Goal: Communication & Community: Answer question/provide support

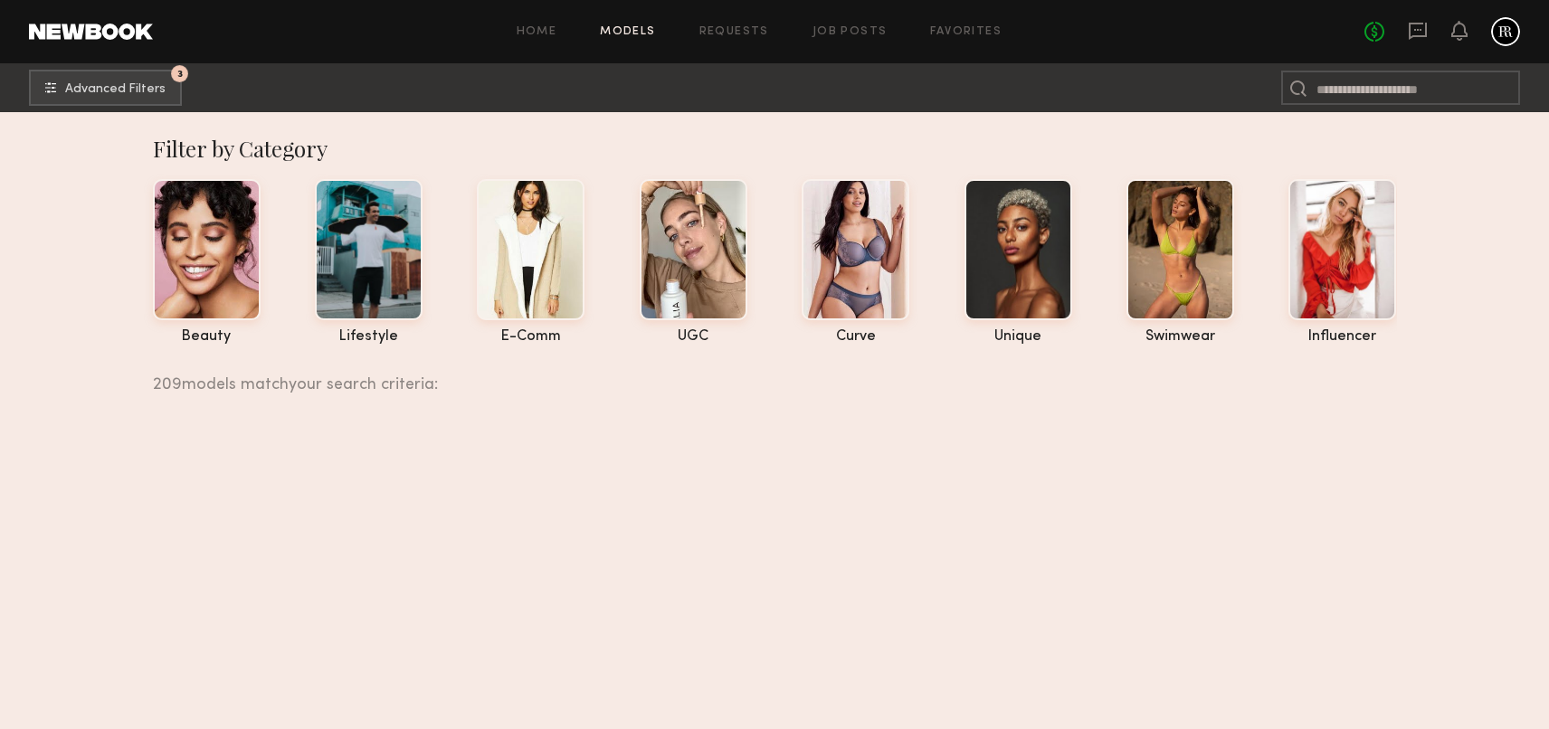
scroll to position [18212, 0]
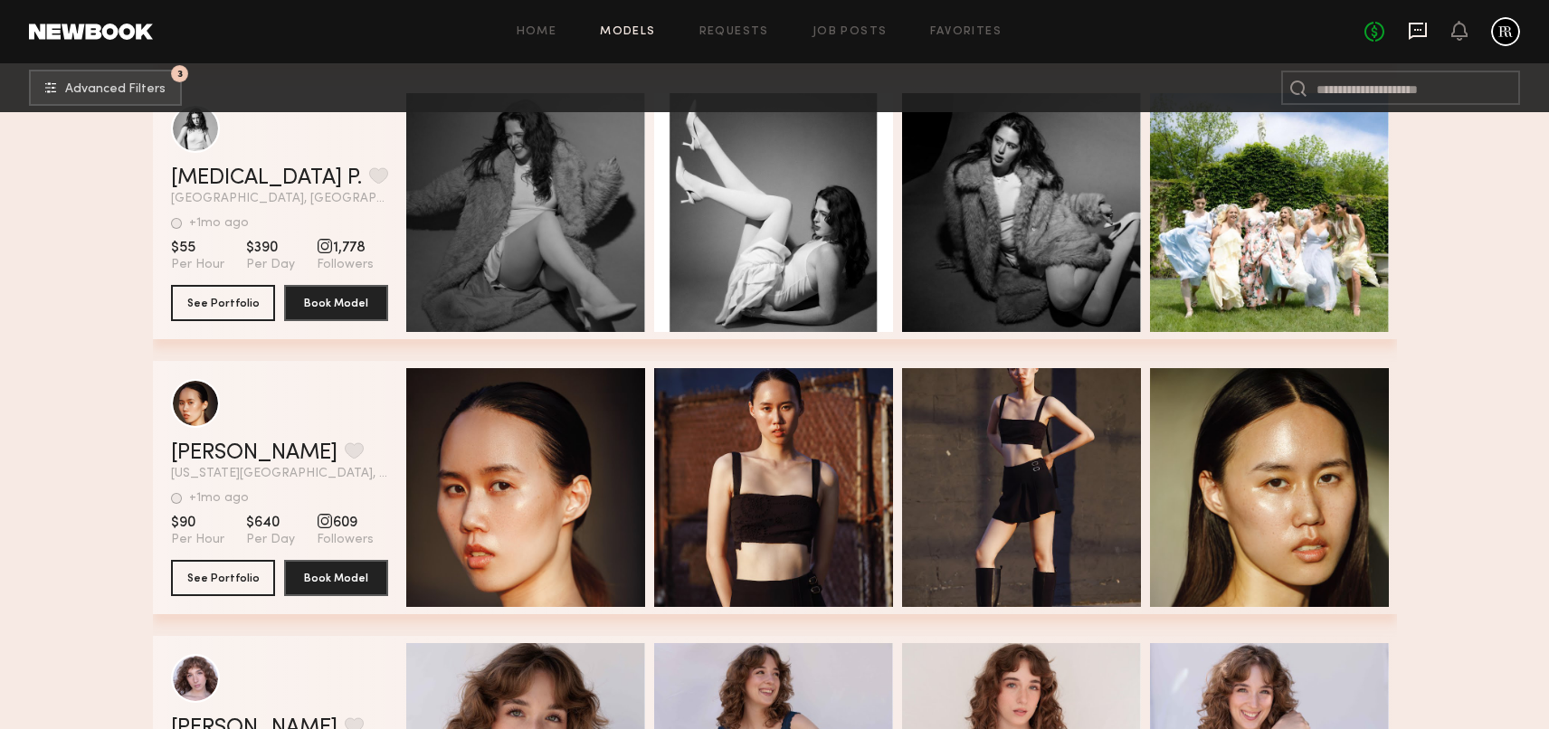
click at [1411, 30] on icon at bounding box center [1418, 31] width 20 height 20
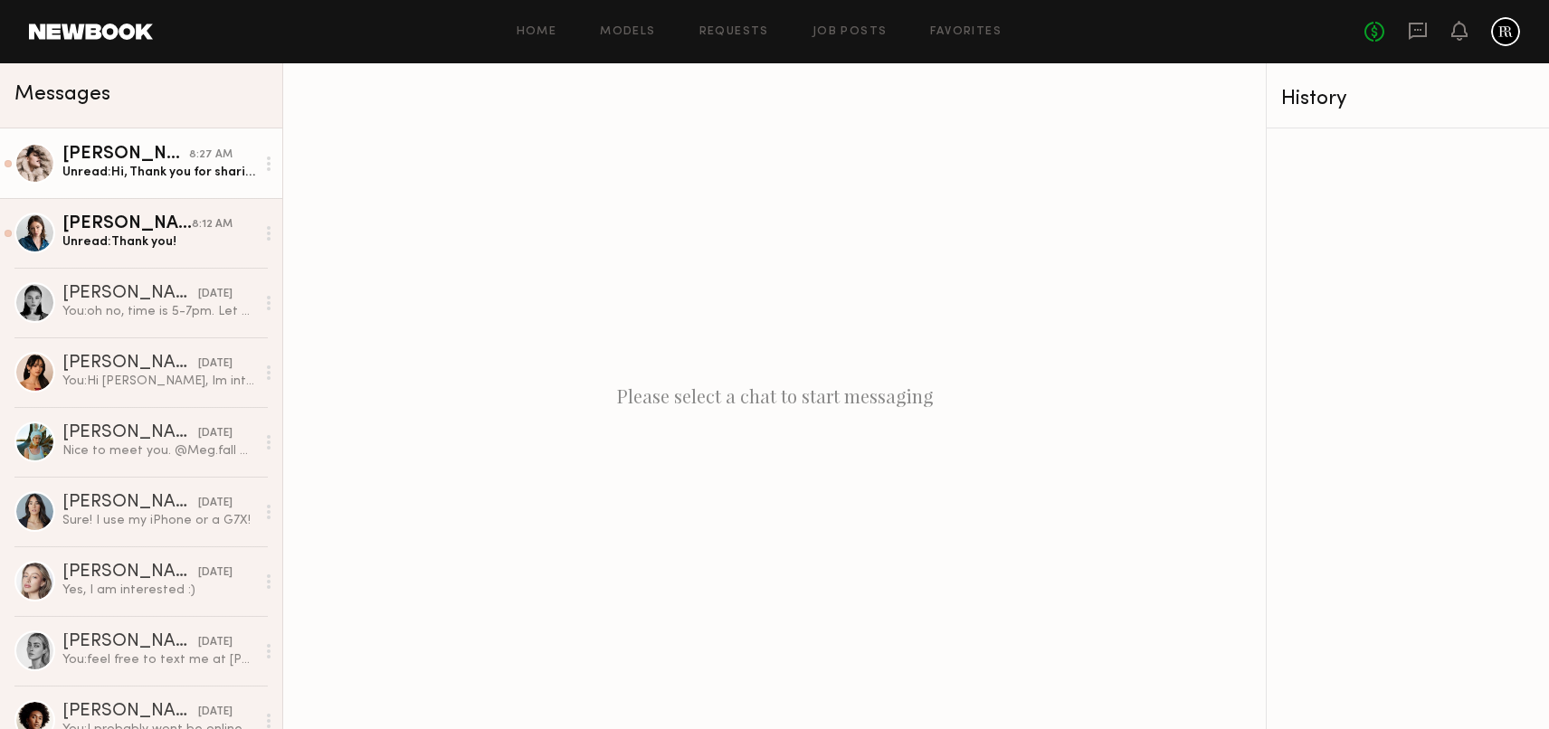
click at [151, 159] on div "[PERSON_NAME]" at bounding box center [125, 155] width 127 height 18
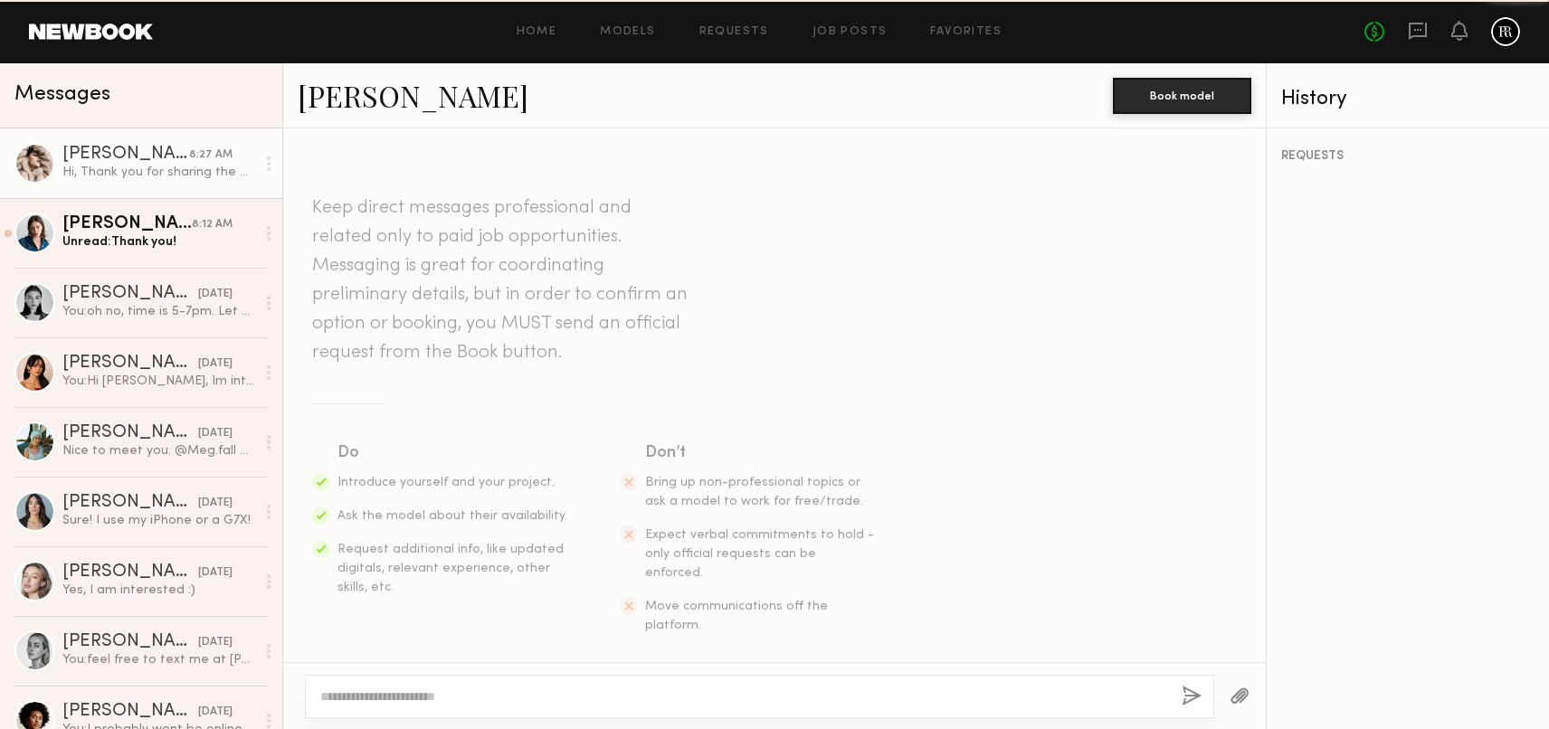
scroll to position [1940, 0]
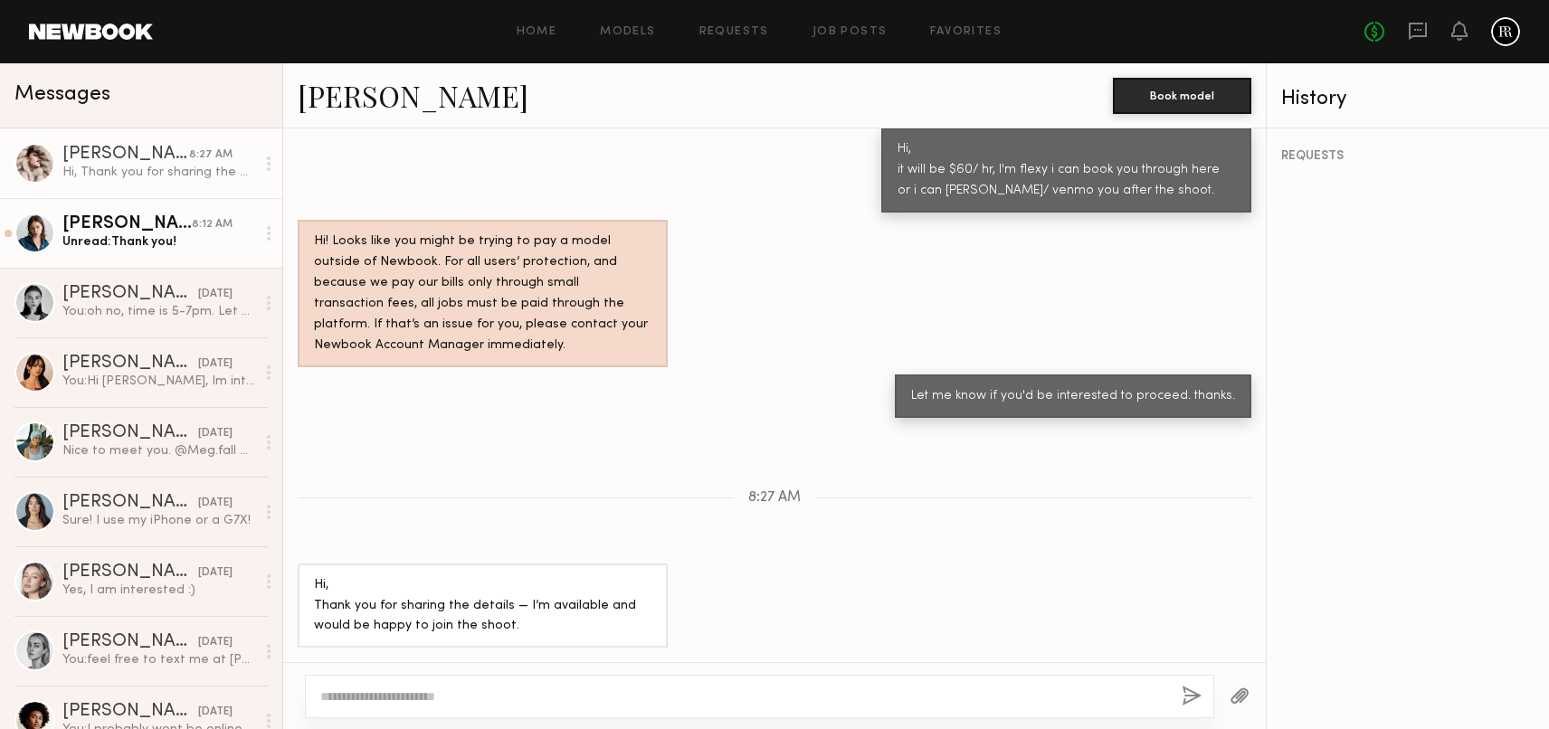
click at [159, 240] on div "Unread: Thank you!" at bounding box center [158, 241] width 193 height 17
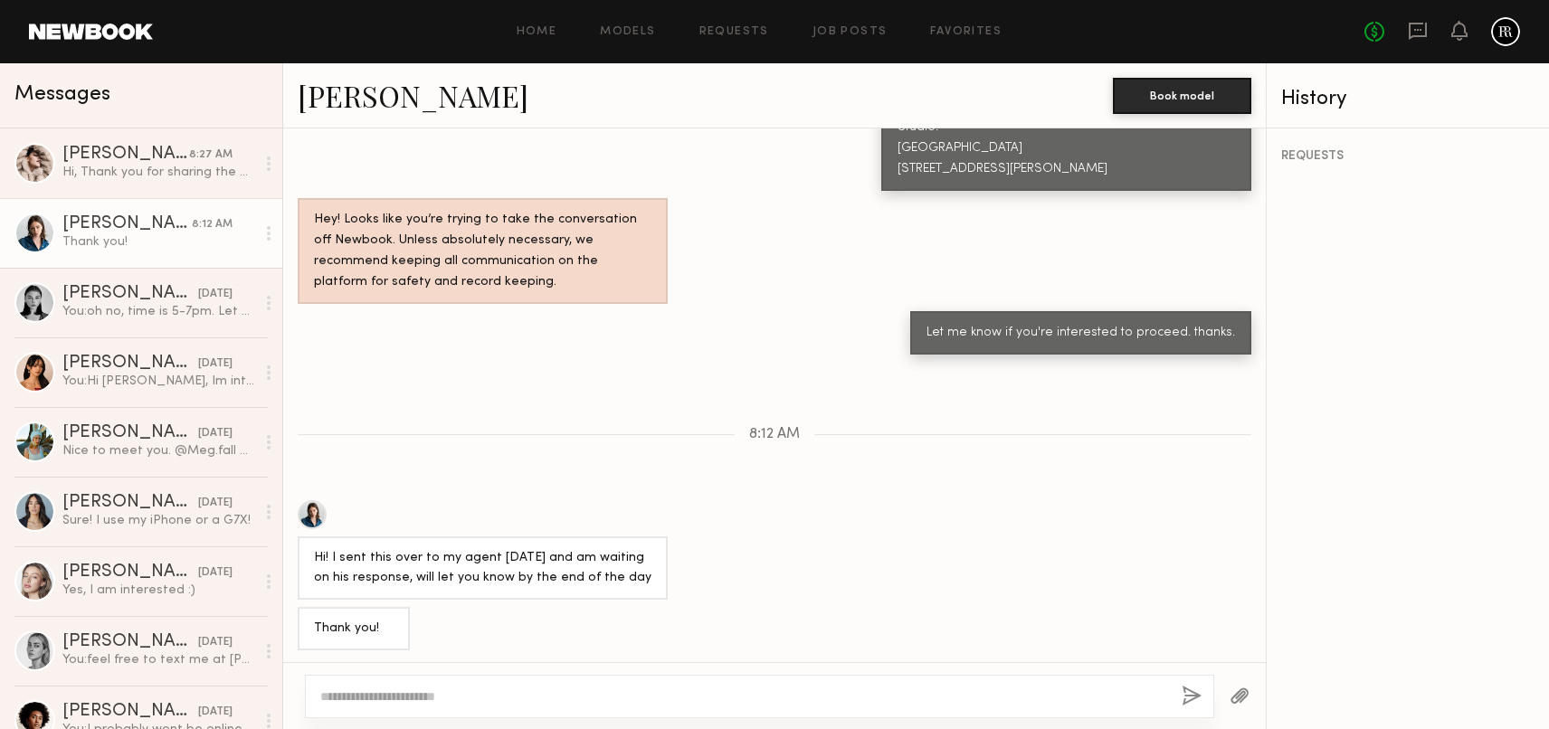
scroll to position [1408, 0]
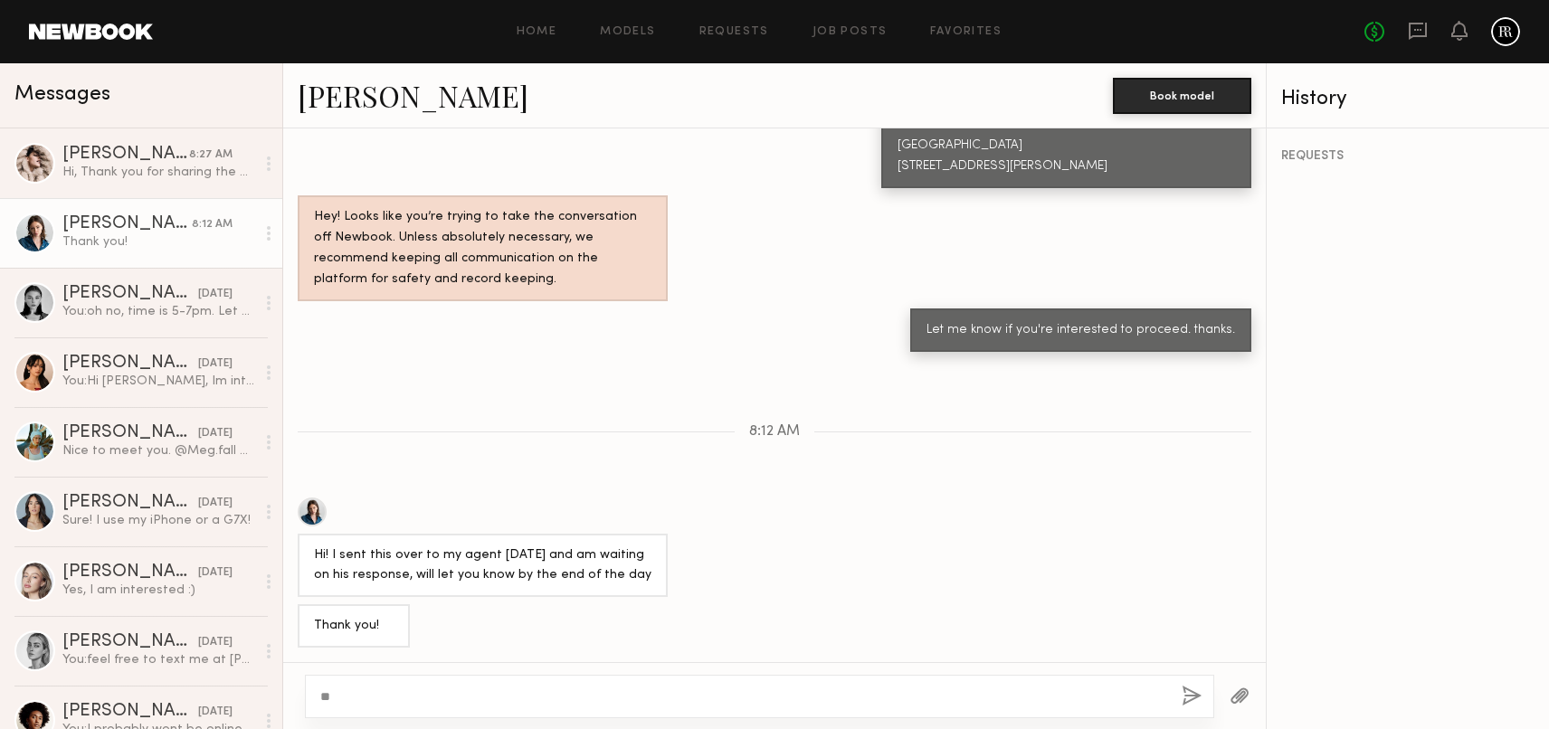
type textarea "*"
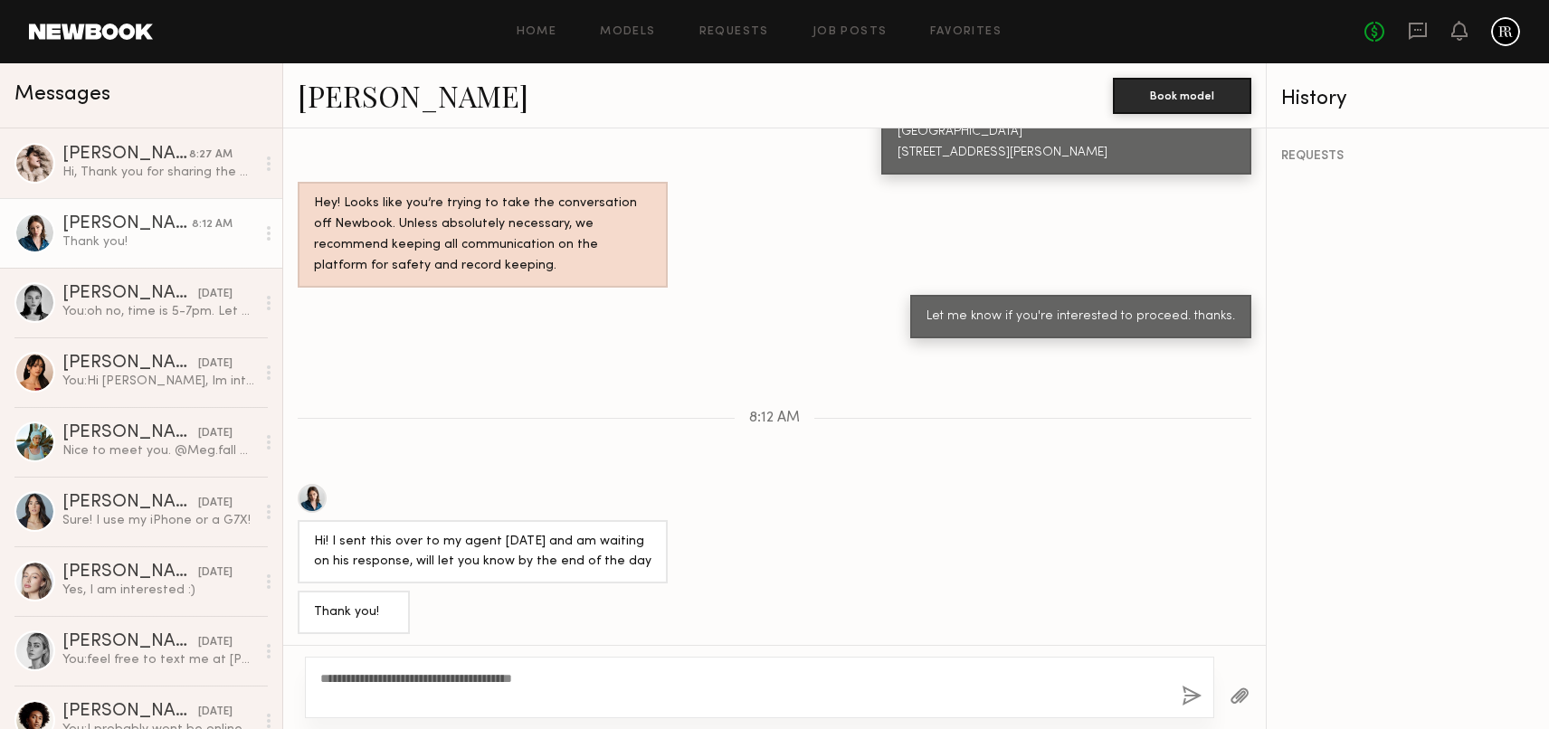
type textarea "**********"
click at [1189, 694] on button "button" at bounding box center [1191, 697] width 20 height 23
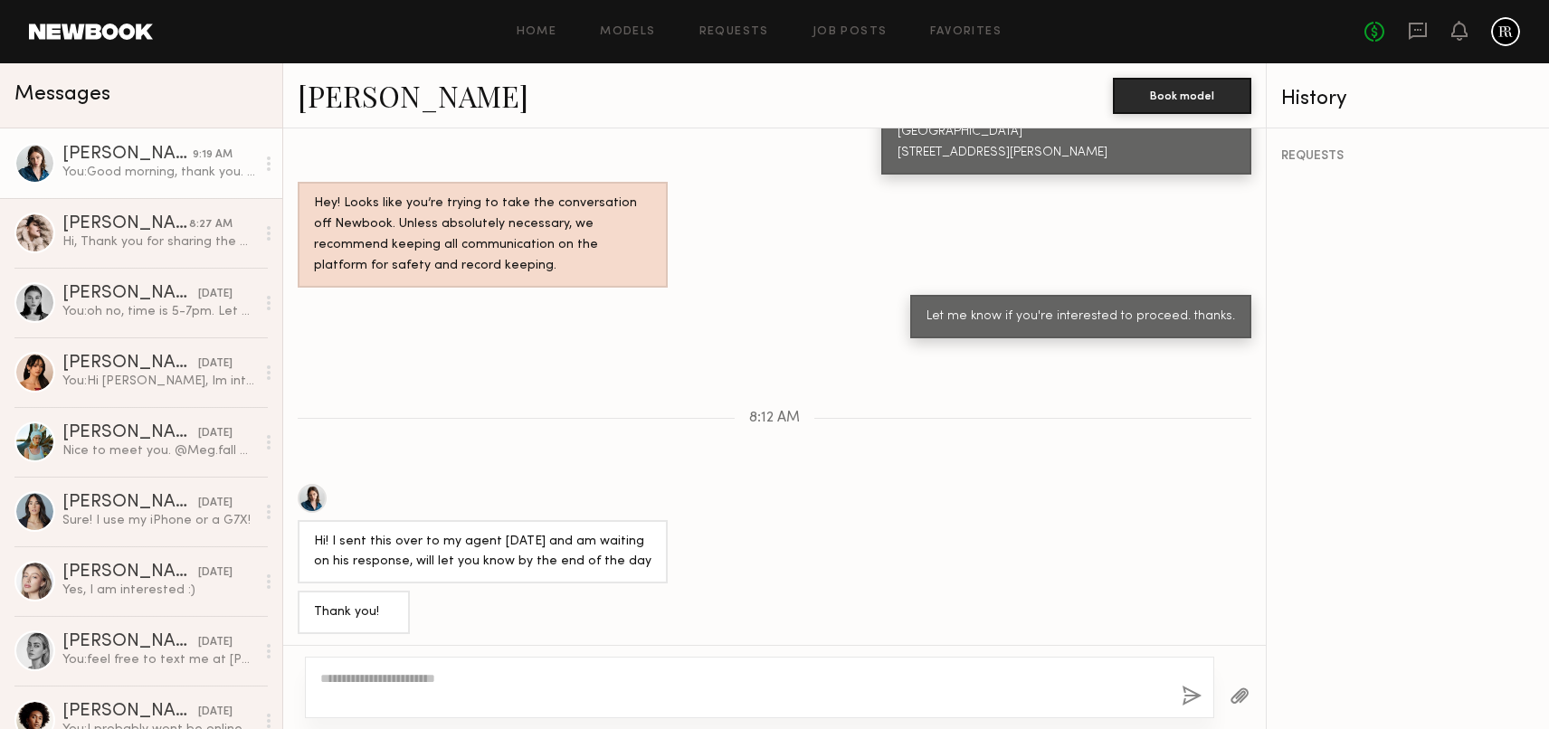
scroll to position [1597, 0]
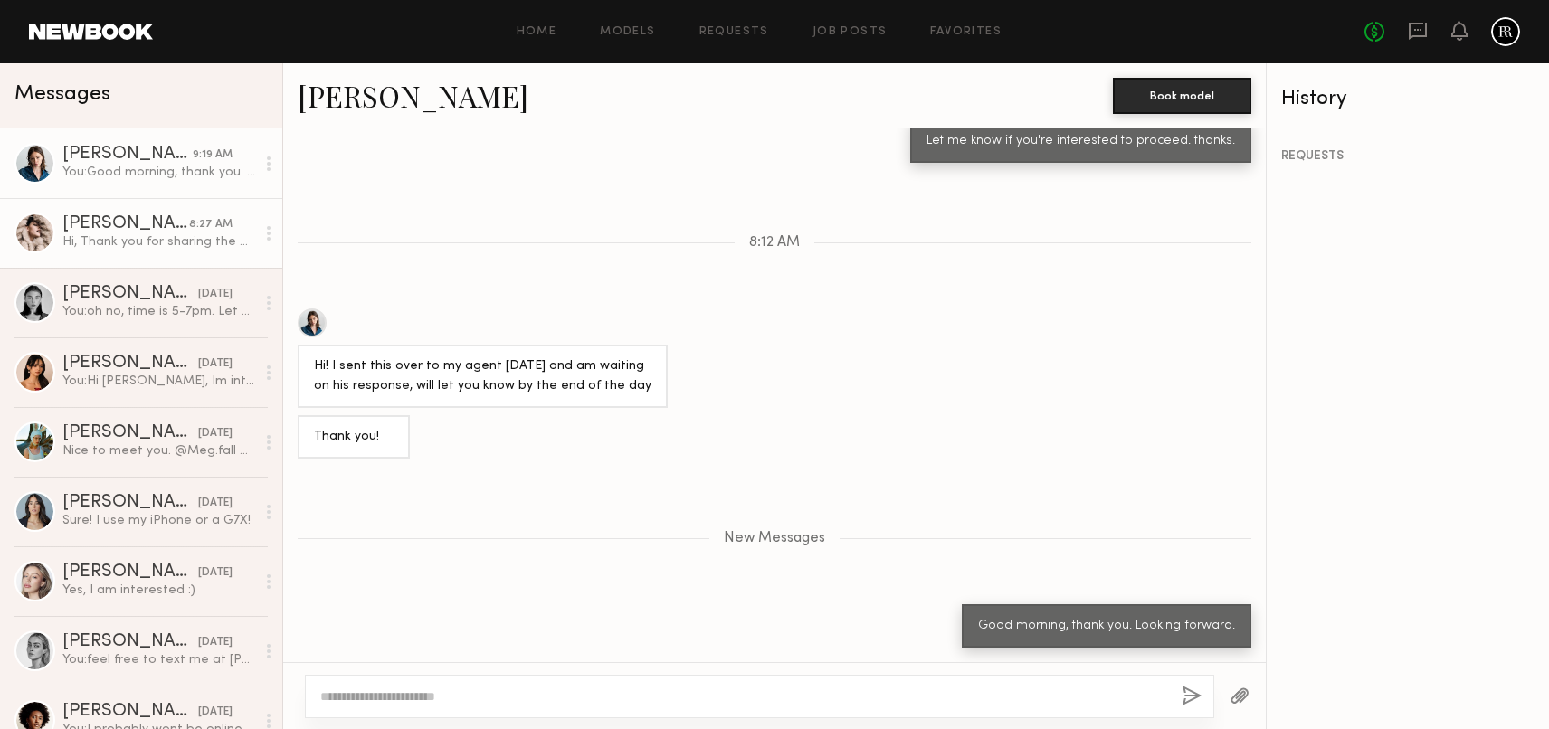
click at [145, 225] on div "Alina H." at bounding box center [125, 224] width 127 height 18
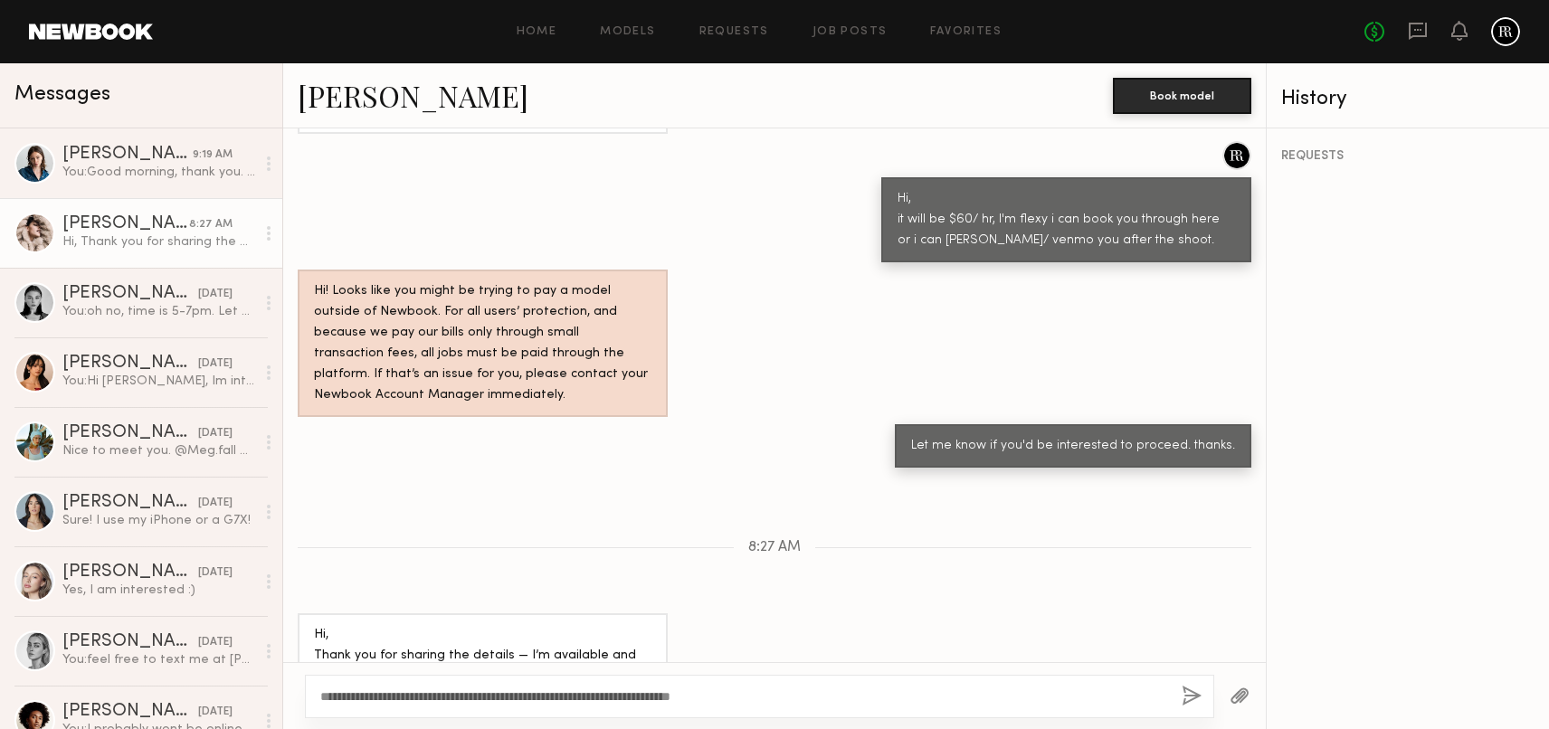
scroll to position [1940, 0]
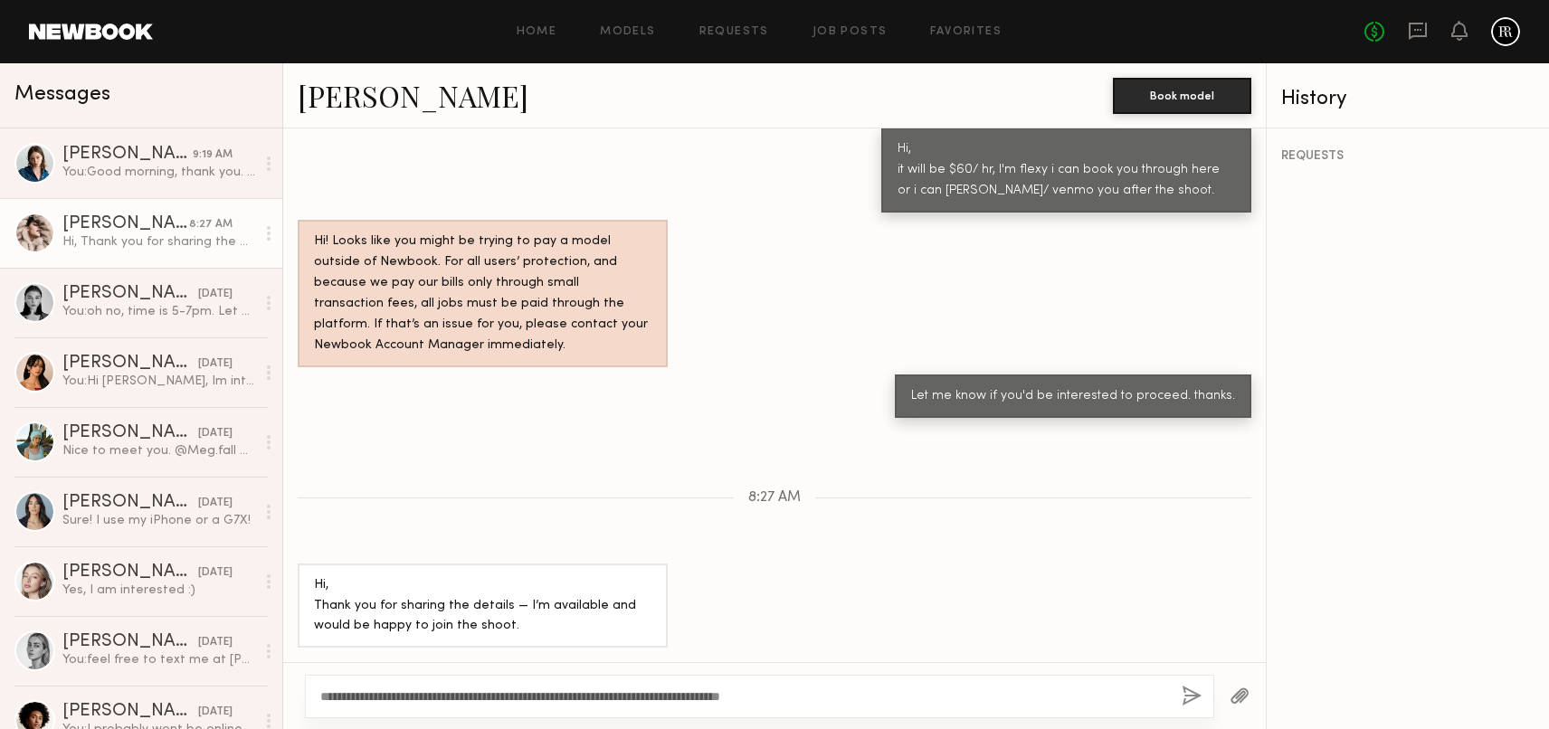
drag, startPoint x: 585, startPoint y: 697, endPoint x: 858, endPoint y: 697, distance: 273.2
click at [858, 697] on textarea "**********" at bounding box center [743, 697] width 847 height 18
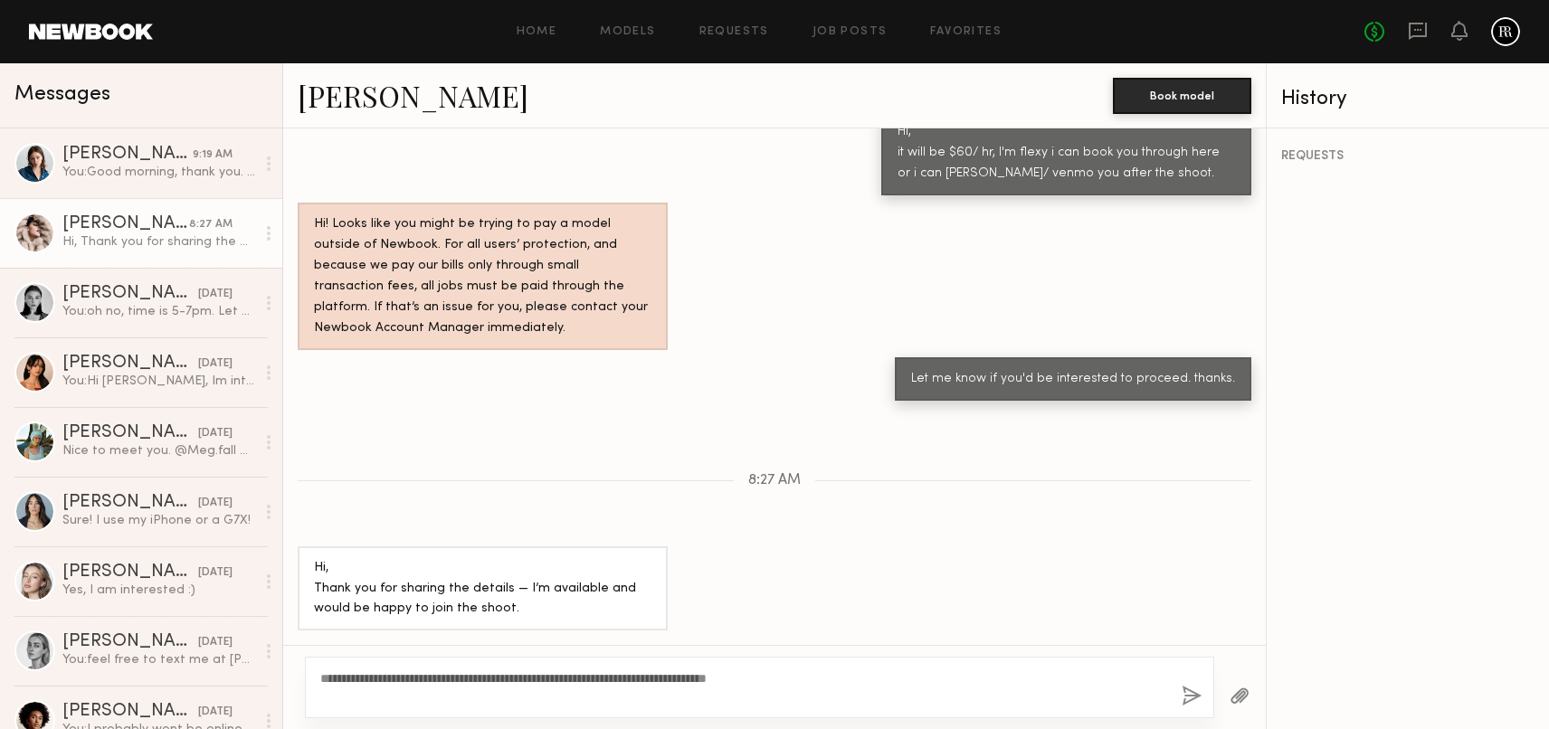
type textarea "**********"
click at [1190, 697] on button "button" at bounding box center [1191, 697] width 20 height 23
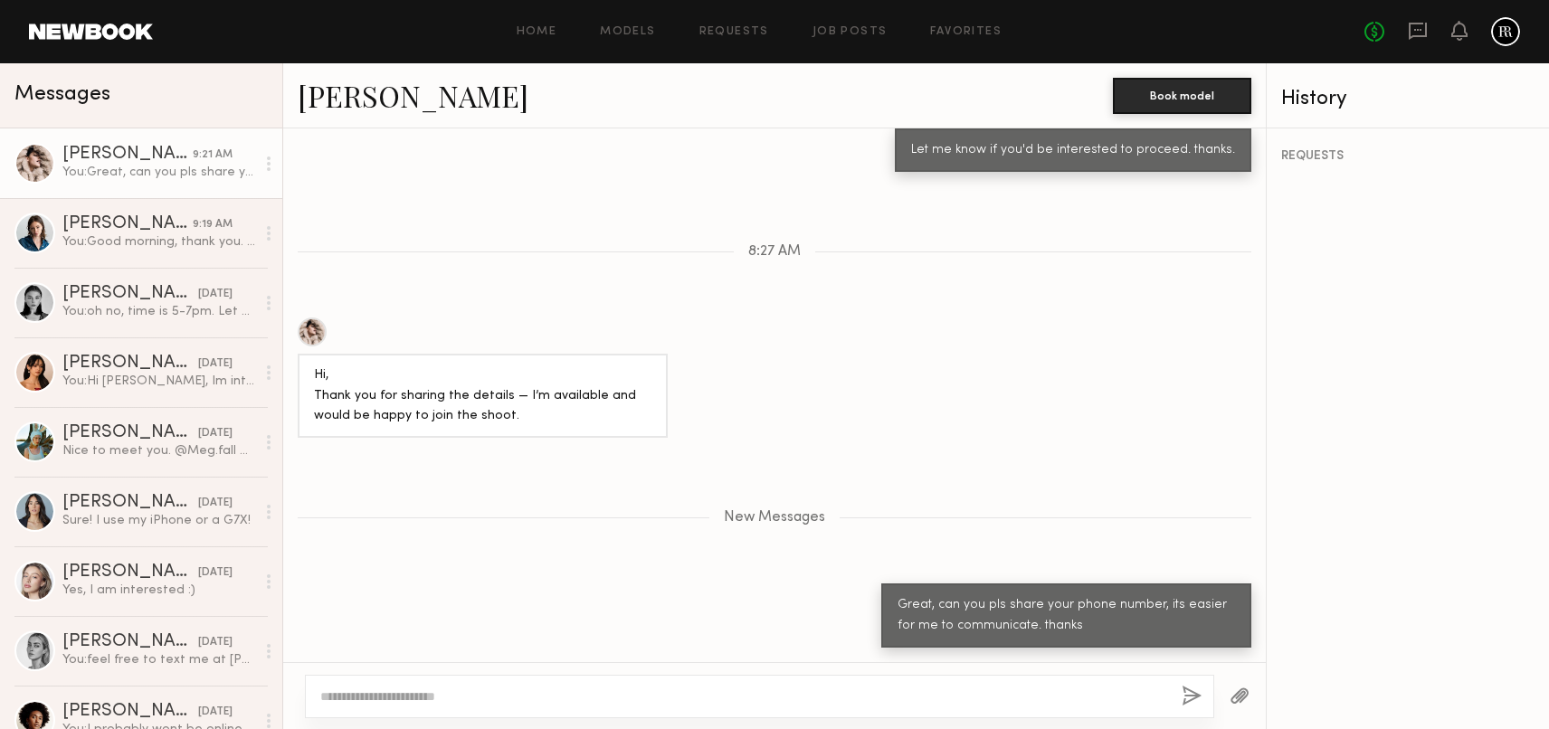
scroll to position [2299, 0]
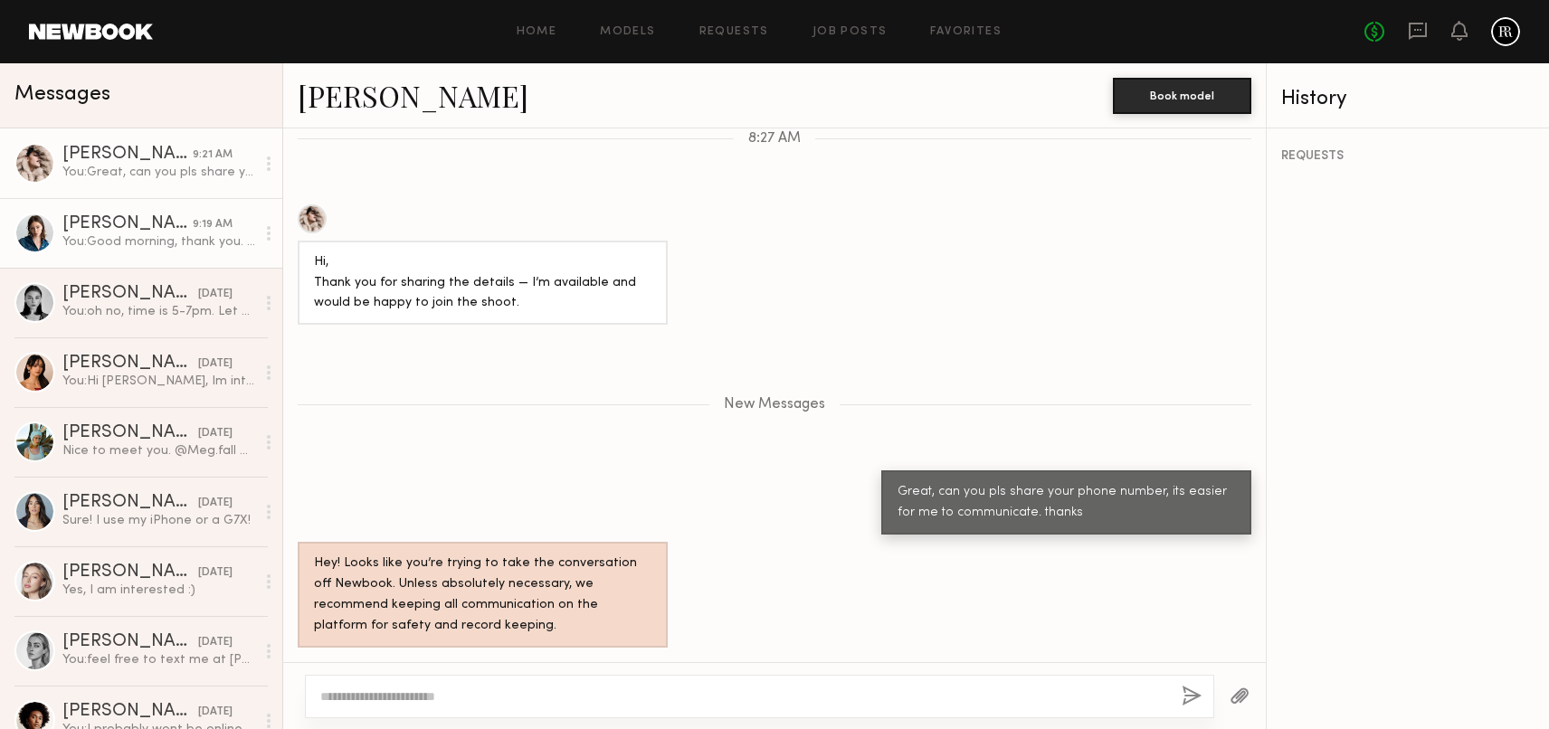
click at [126, 234] on div "You: Good morning, thank you. Looking forward." at bounding box center [158, 241] width 193 height 17
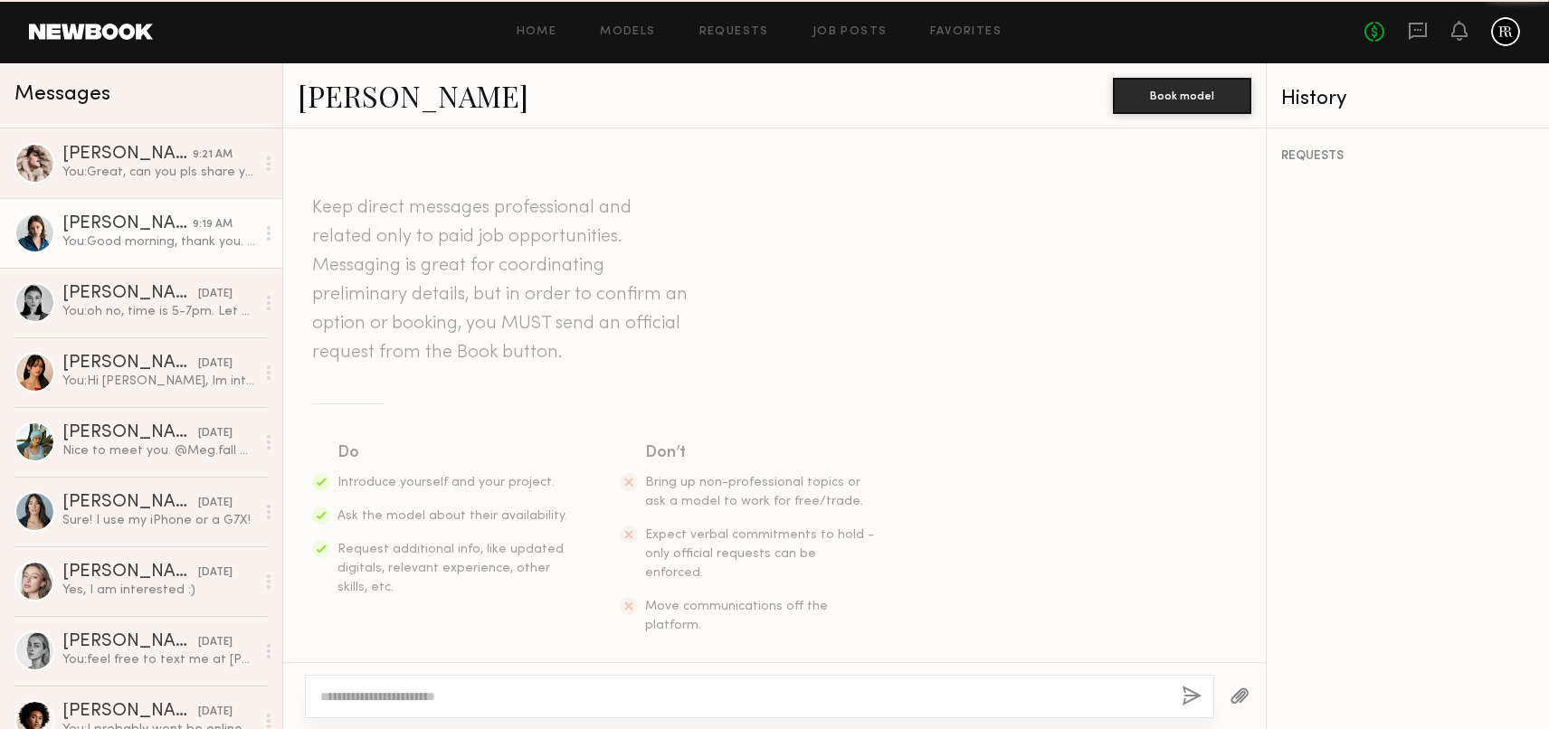
scroll to position [1459, 0]
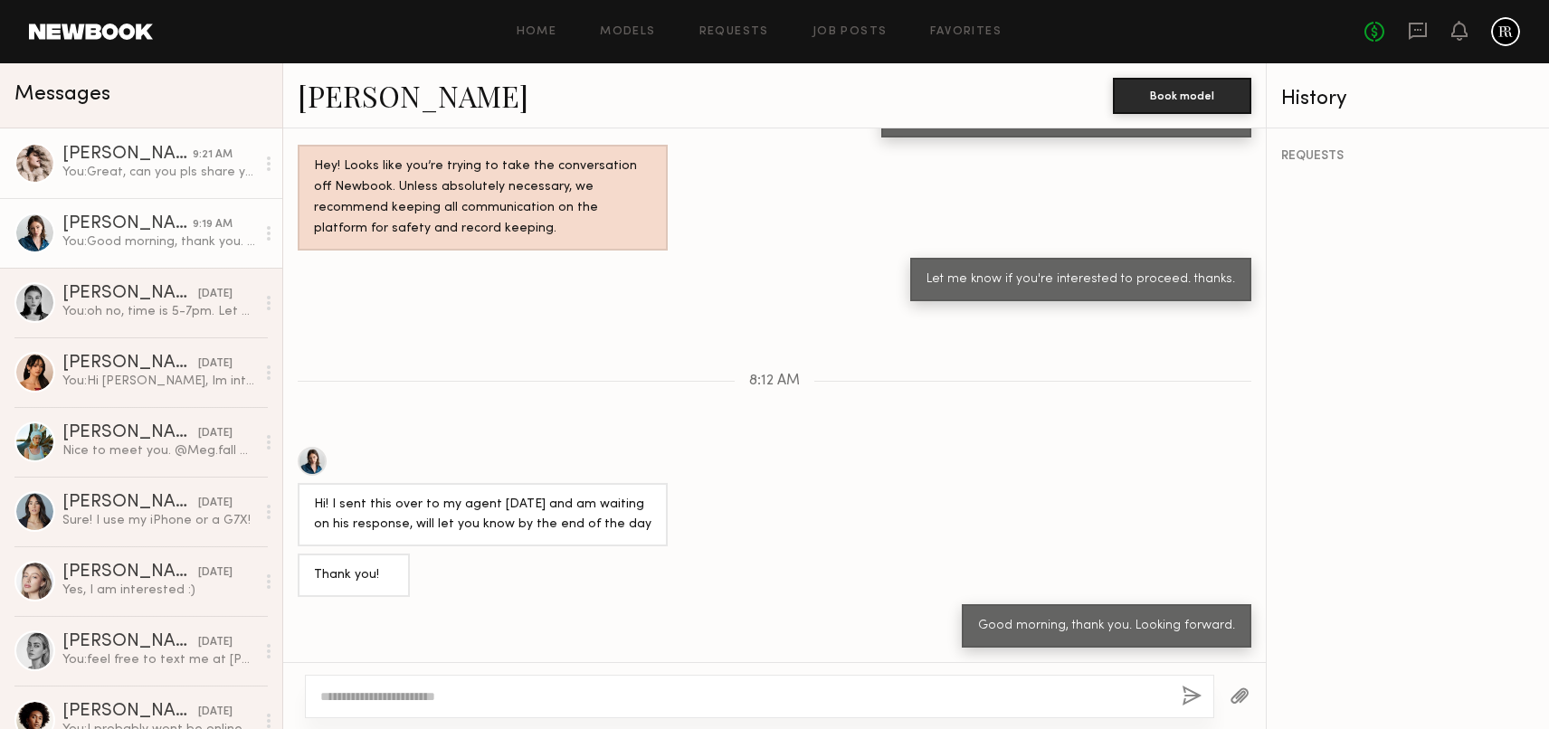
click at [171, 162] on div "Alina H." at bounding box center [127, 155] width 130 height 18
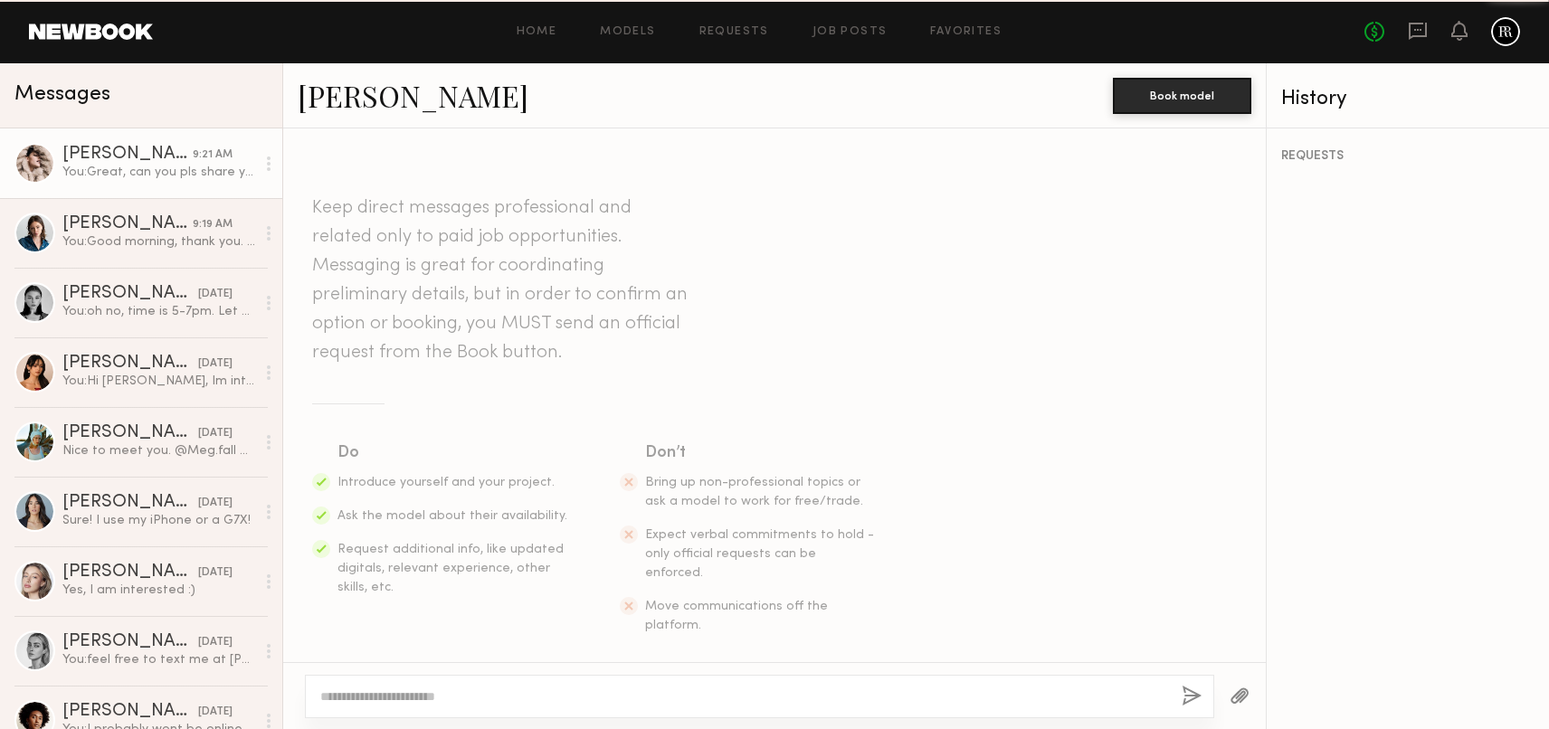
scroll to position [2161, 0]
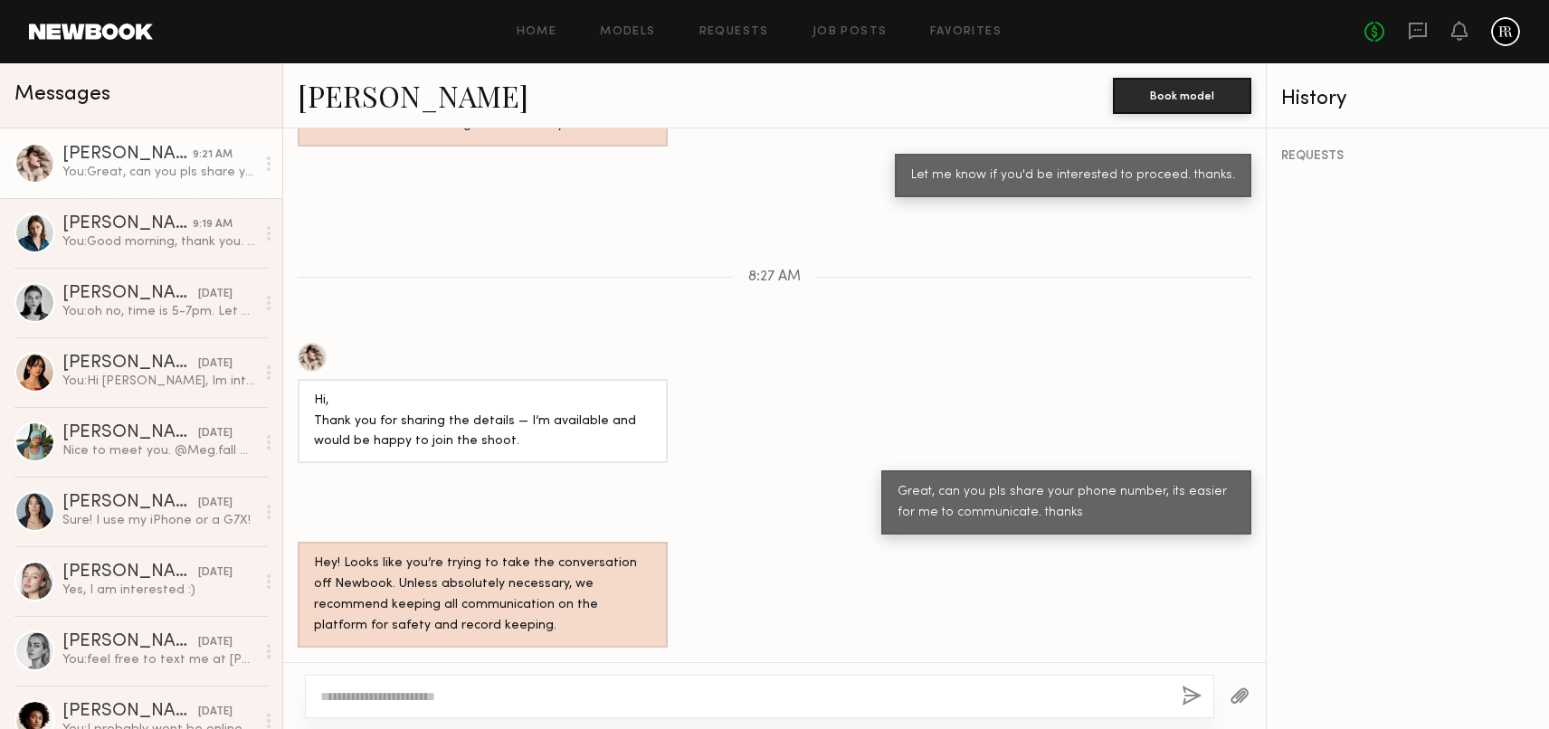
click at [90, 29] on link at bounding box center [91, 32] width 124 height 16
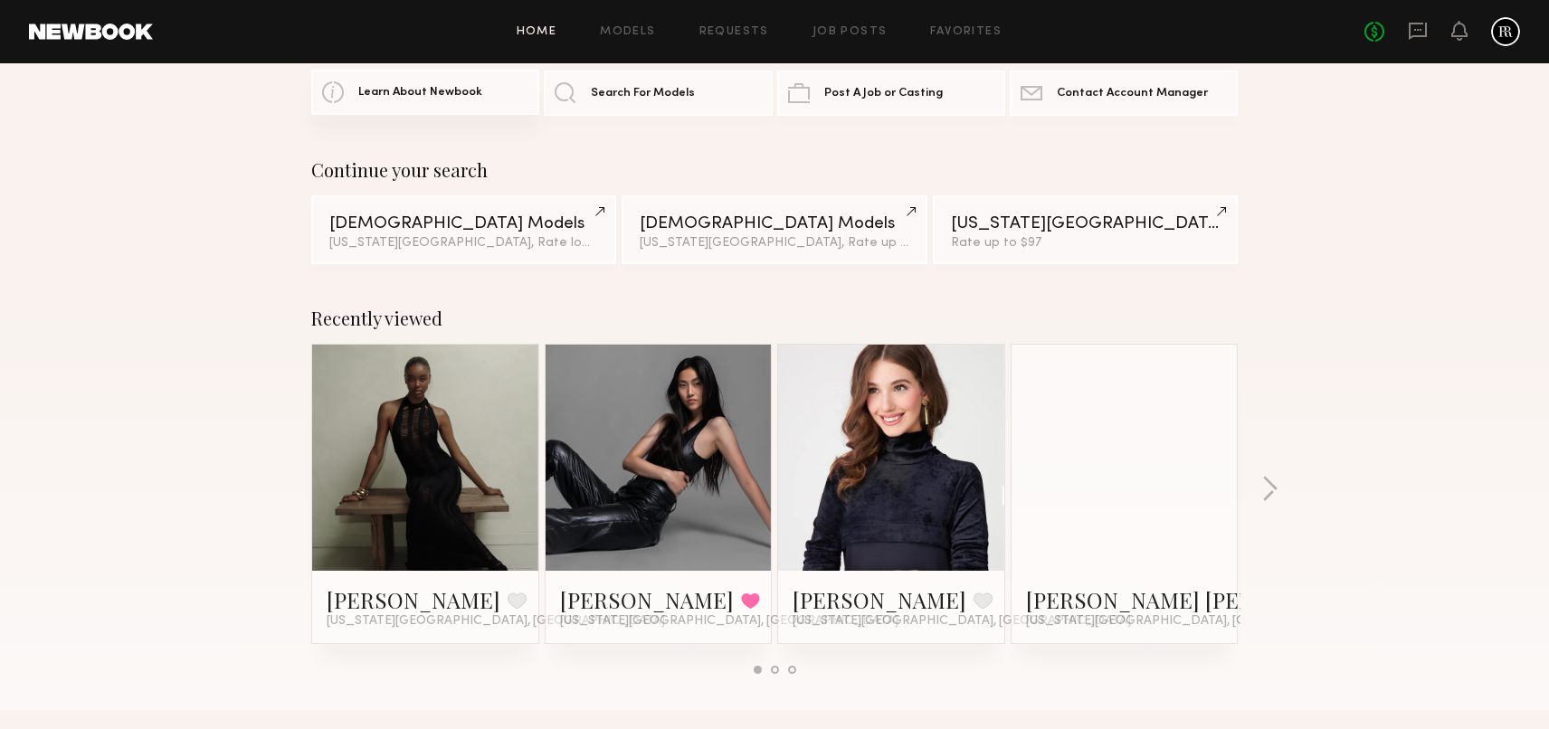
scroll to position [89, 0]
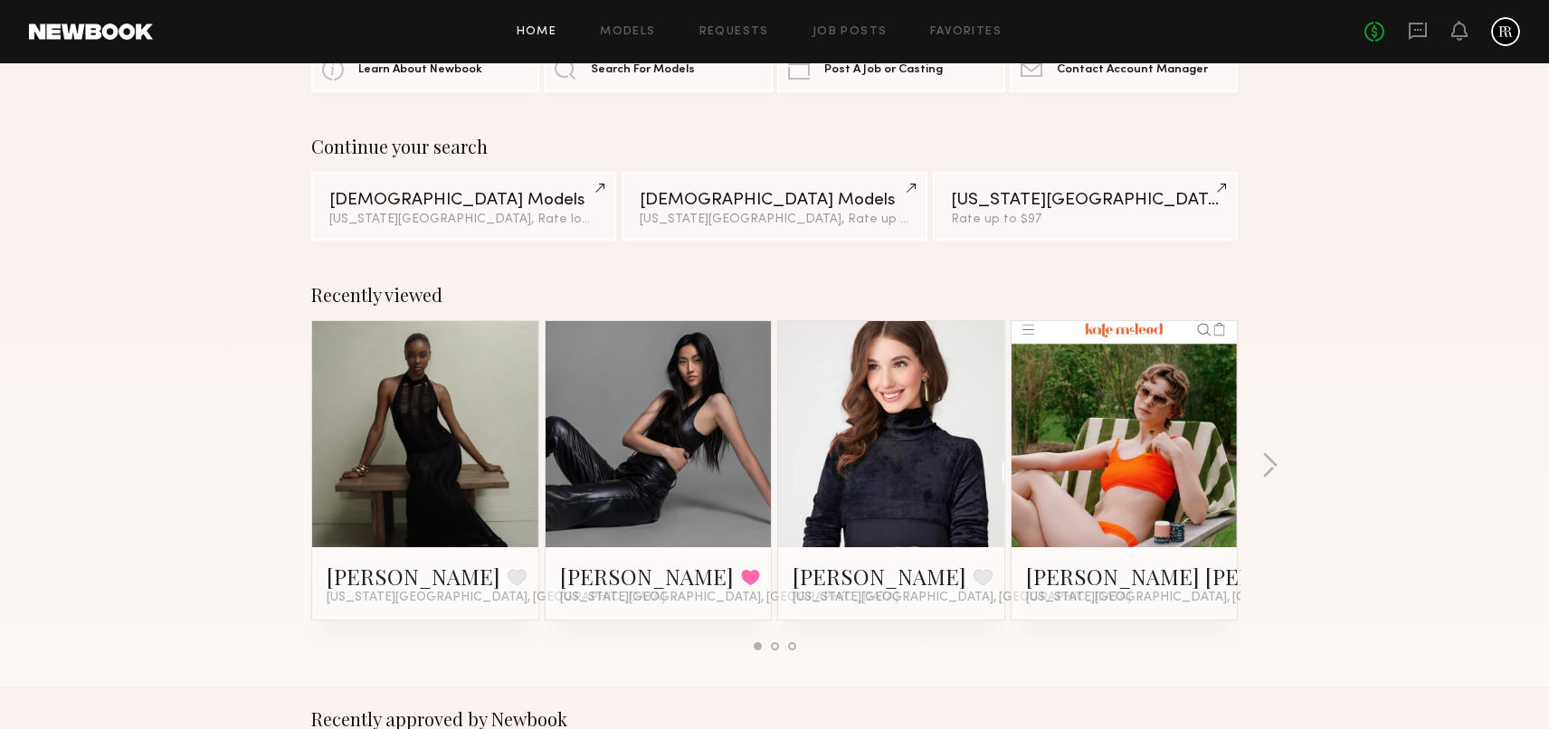
click at [720, 455] on div at bounding box center [658, 434] width 226 height 226
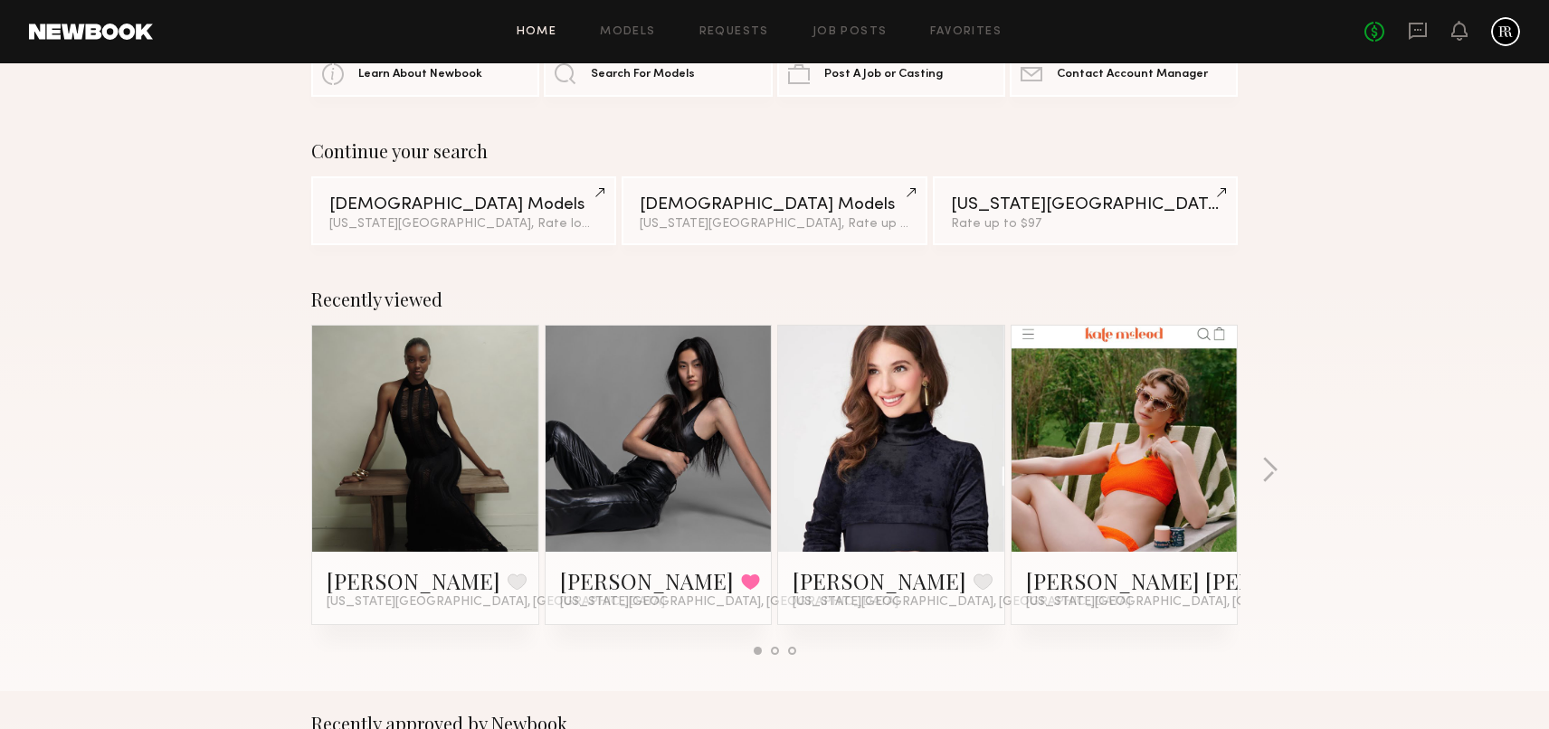
click at [644, 500] on link at bounding box center [658, 439] width 110 height 226
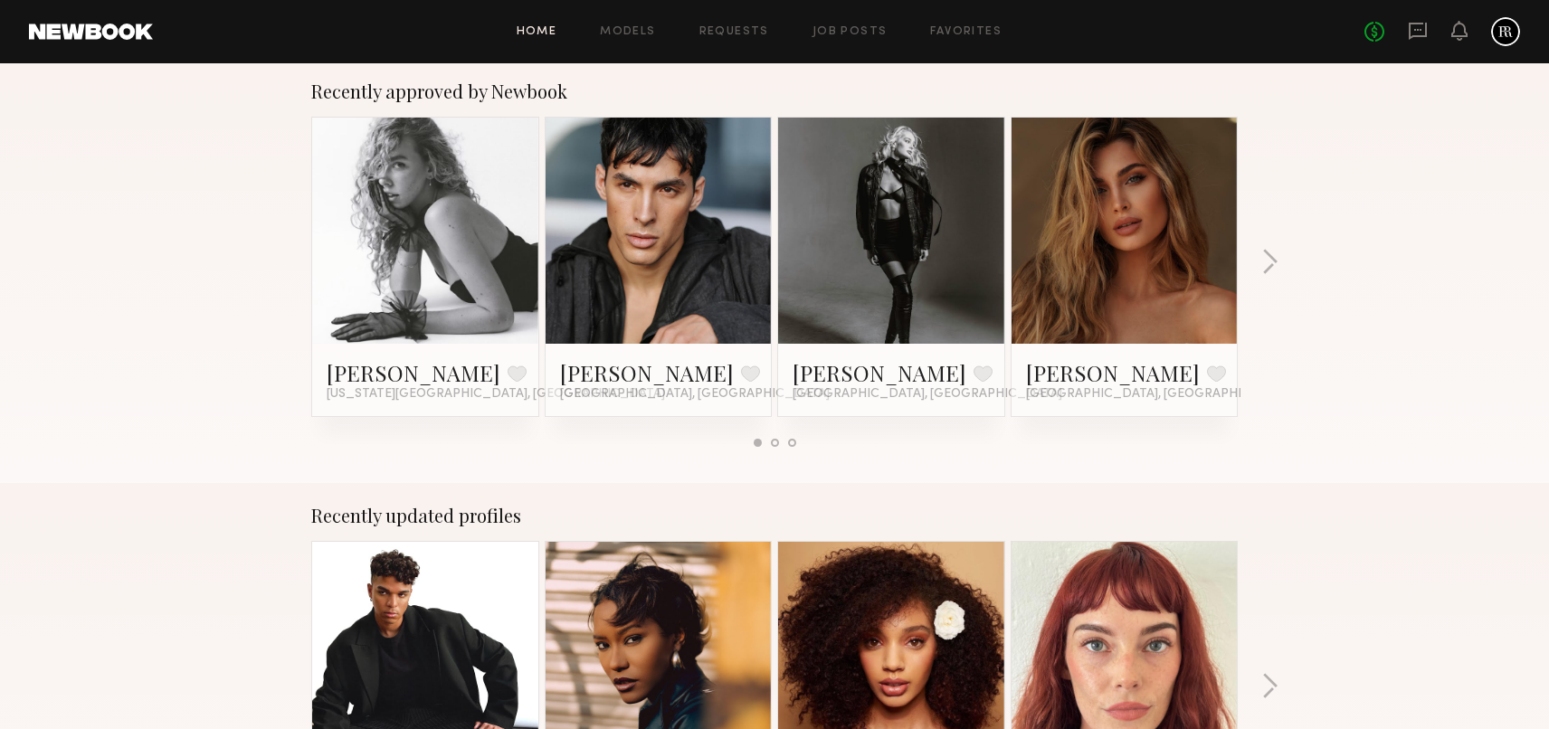
scroll to position [697, 0]
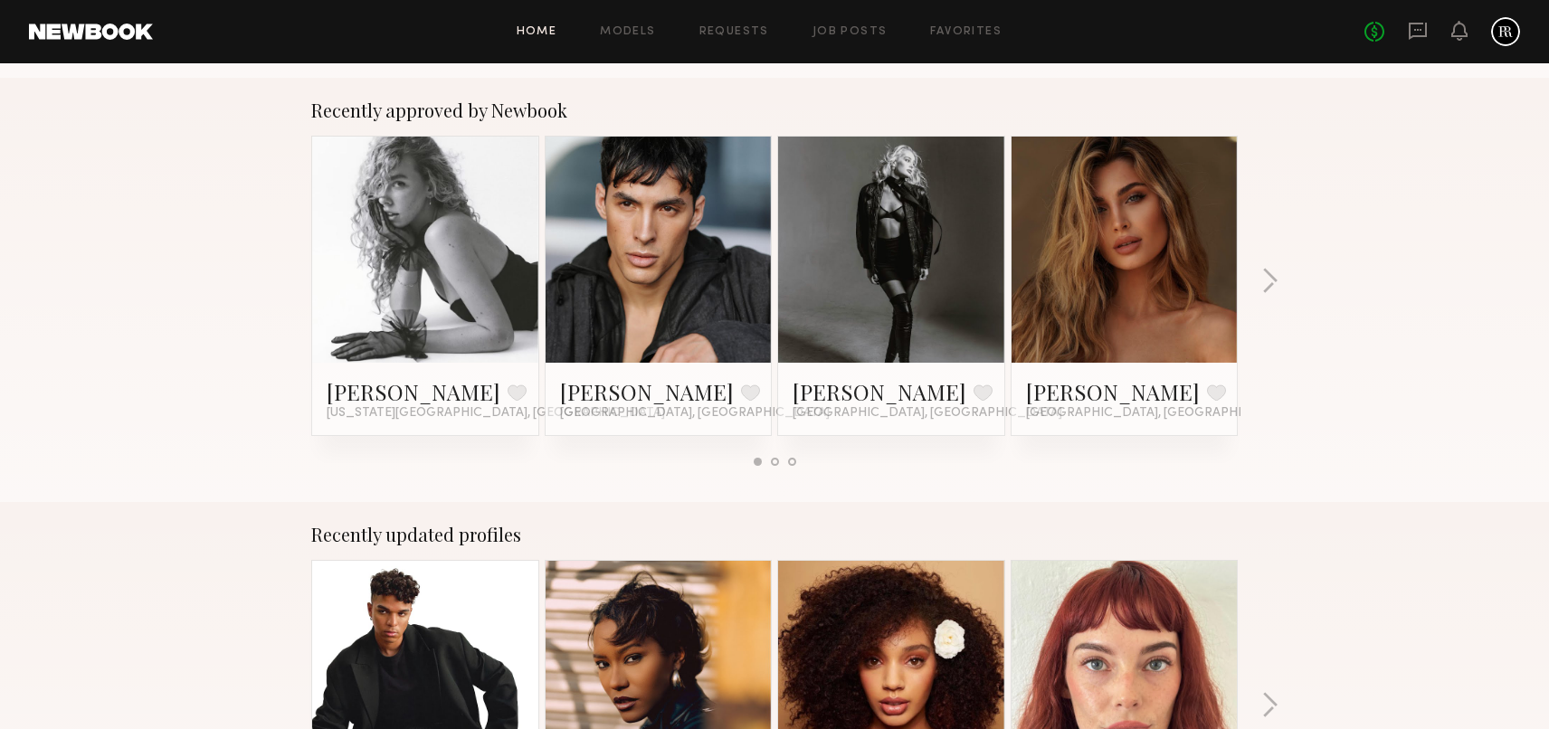
click at [394, 260] on link at bounding box center [425, 250] width 110 height 226
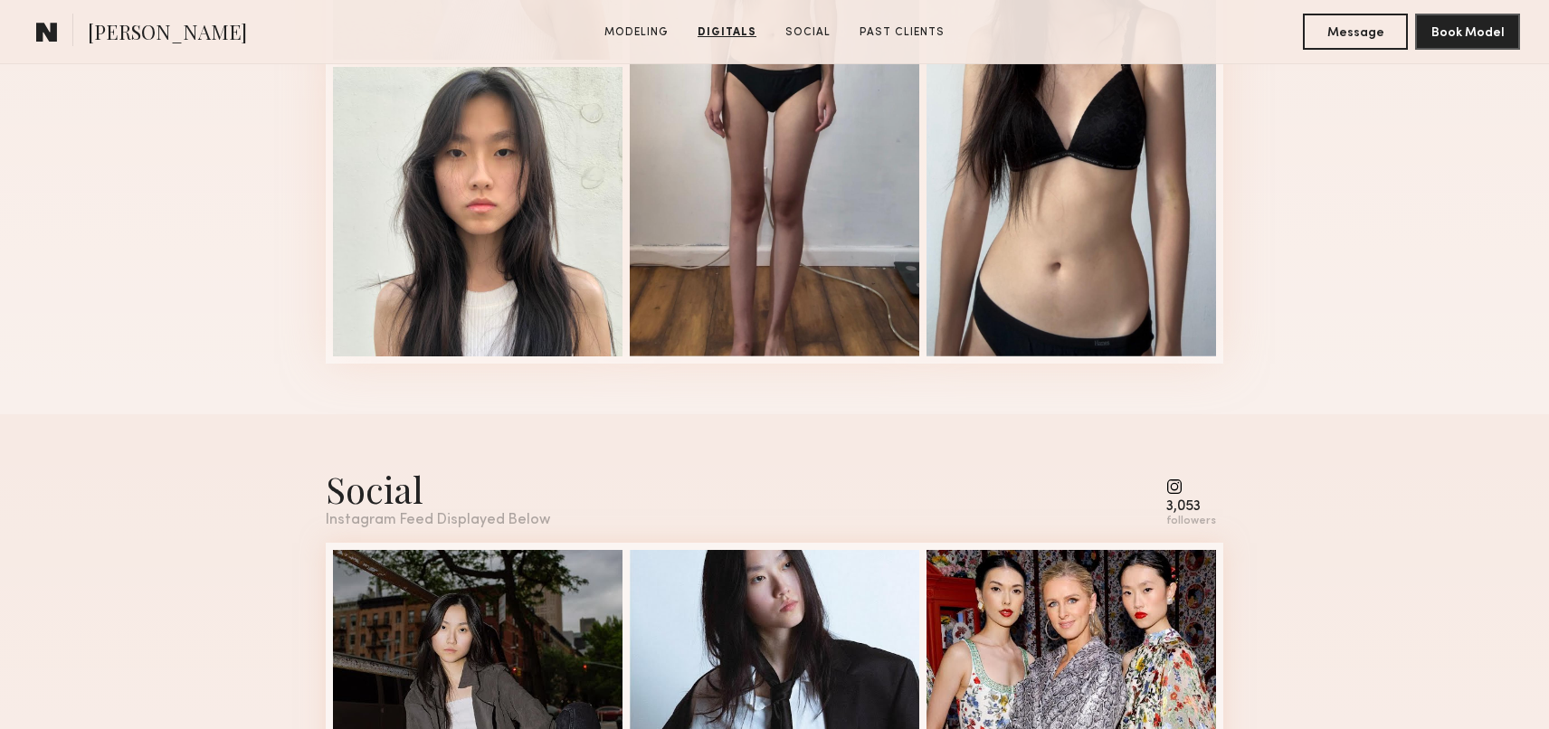
scroll to position [2123, 0]
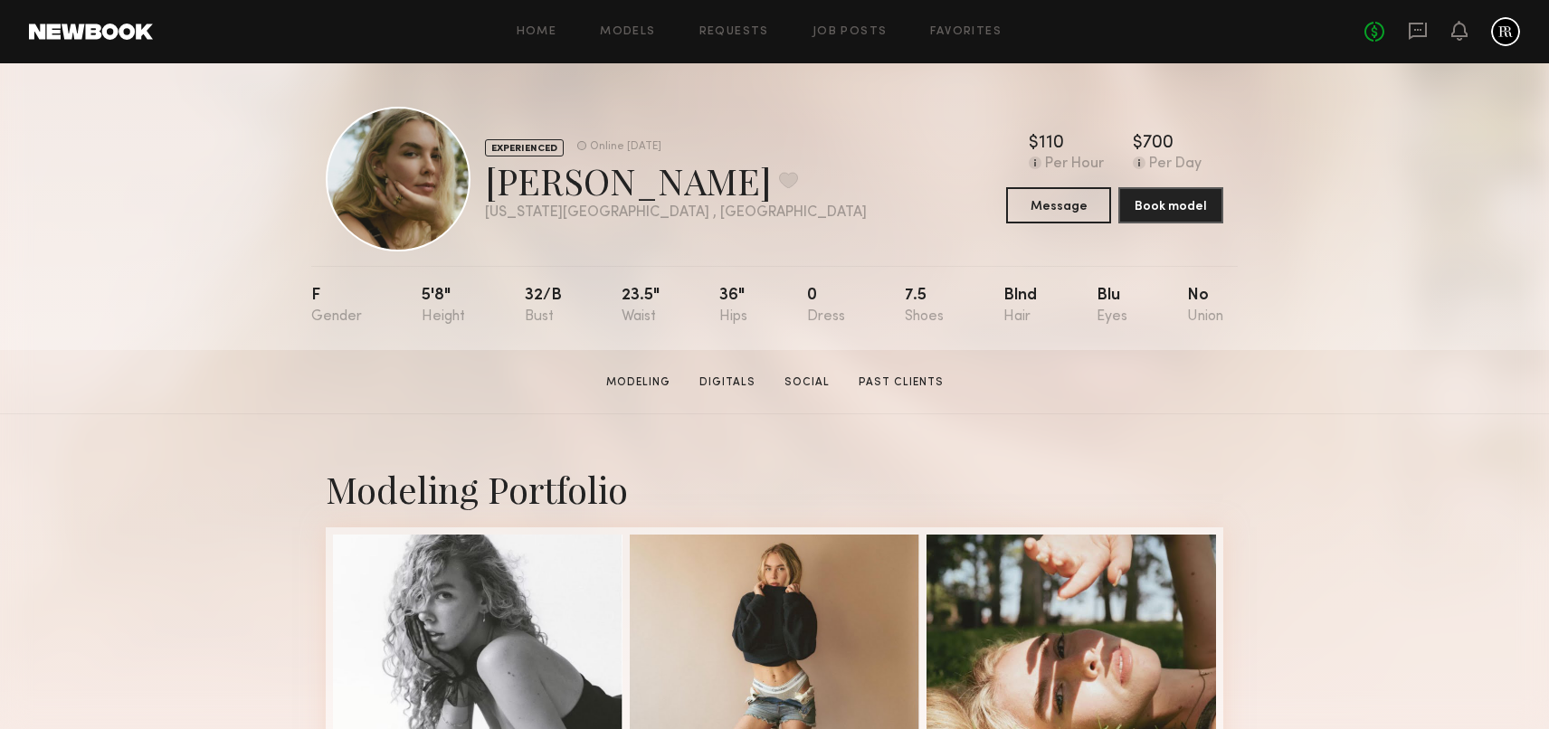
click at [135, 32] on link at bounding box center [91, 32] width 124 height 16
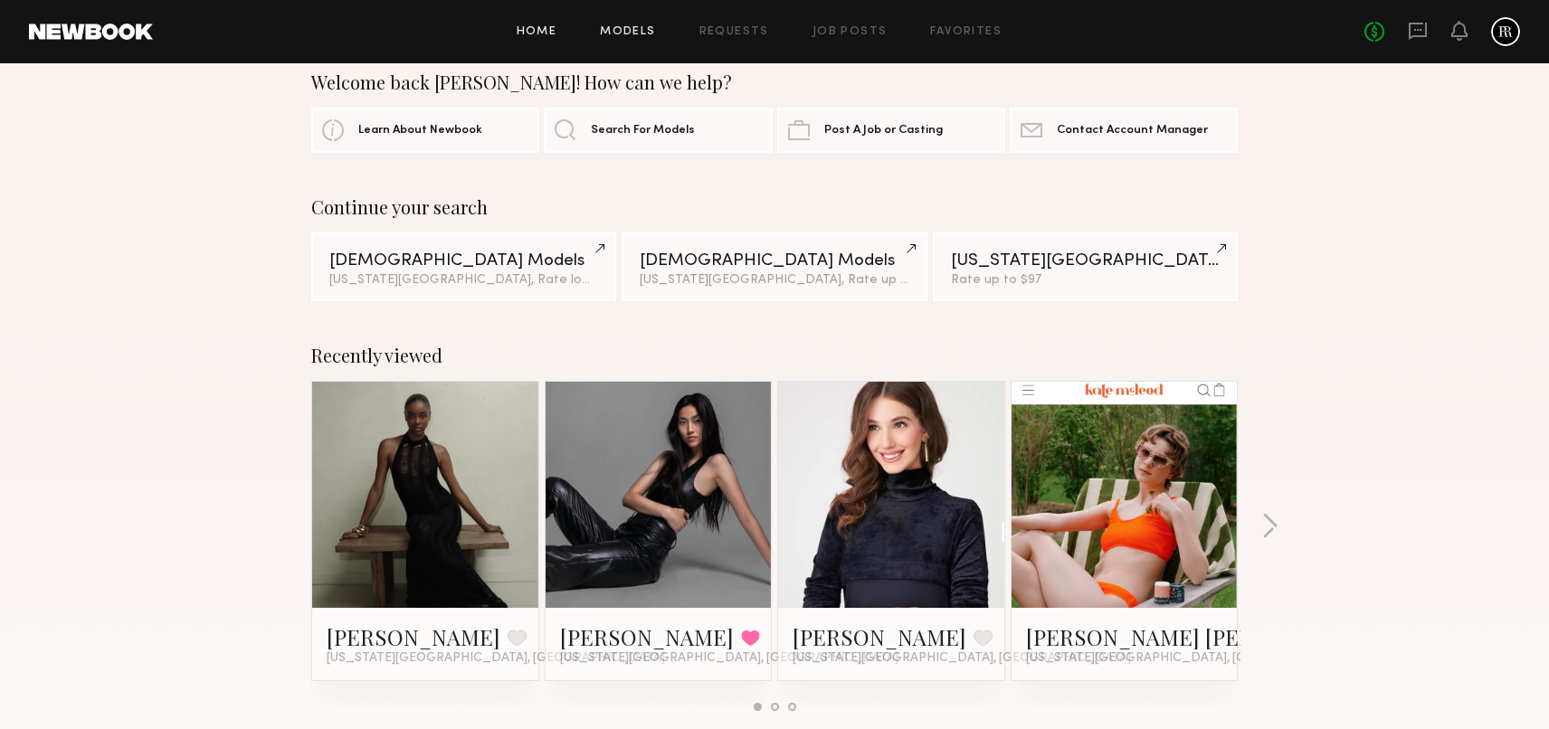
click at [636, 31] on link "Models" at bounding box center [627, 32] width 55 height 12
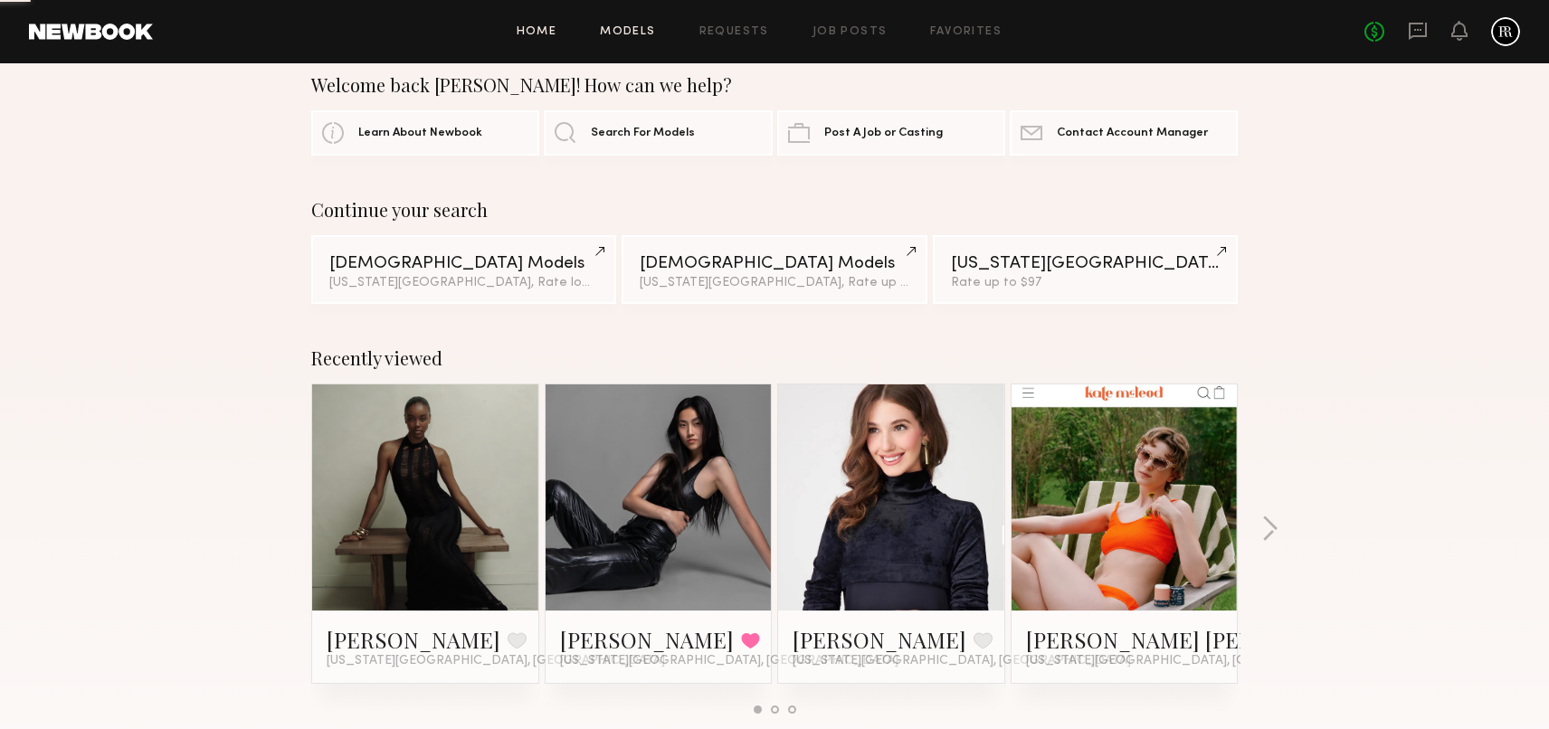
scroll to position [24, 0]
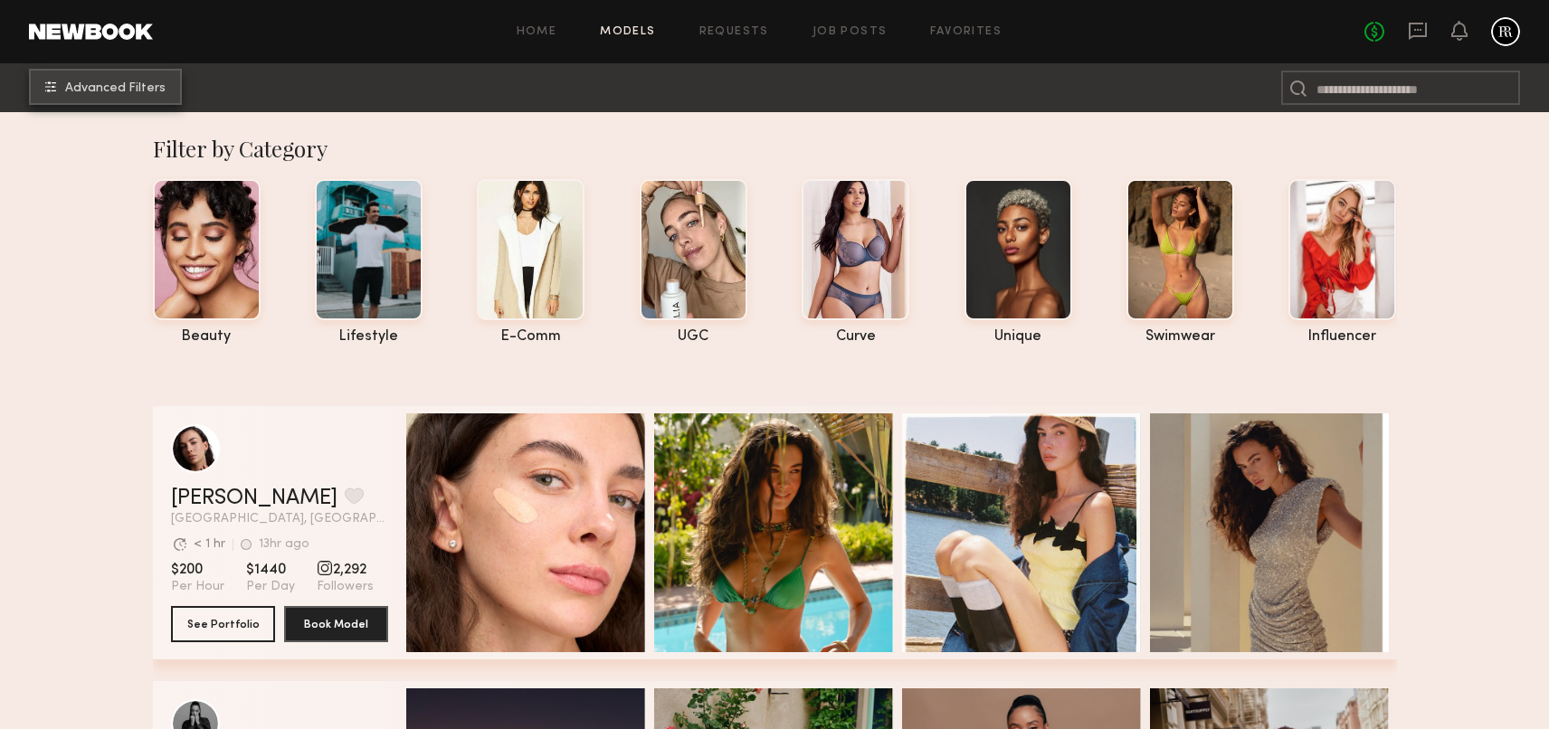
click at [112, 87] on span "Advanced Filters" at bounding box center [115, 88] width 100 height 13
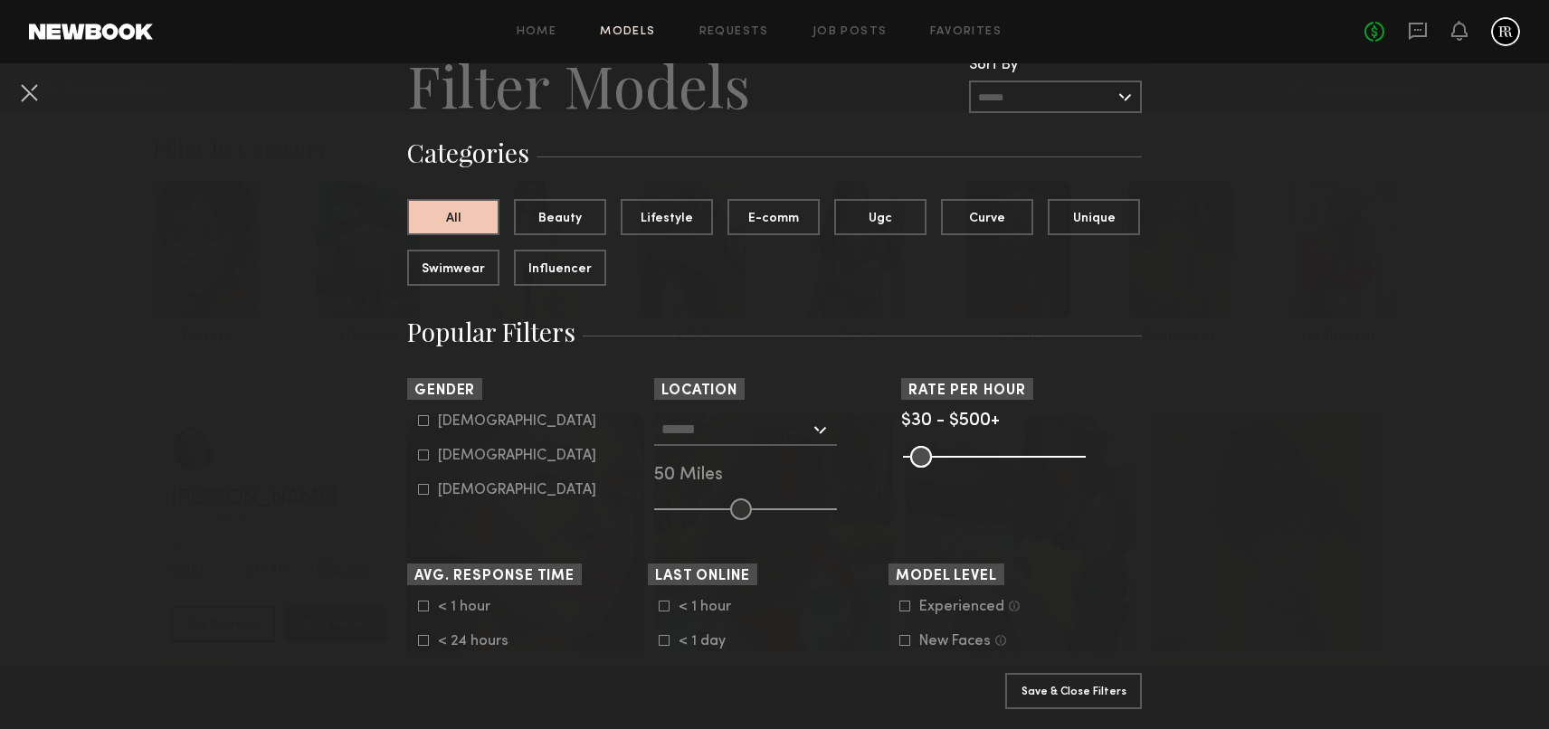
click at [759, 429] on input "text" at bounding box center [735, 428] width 148 height 31
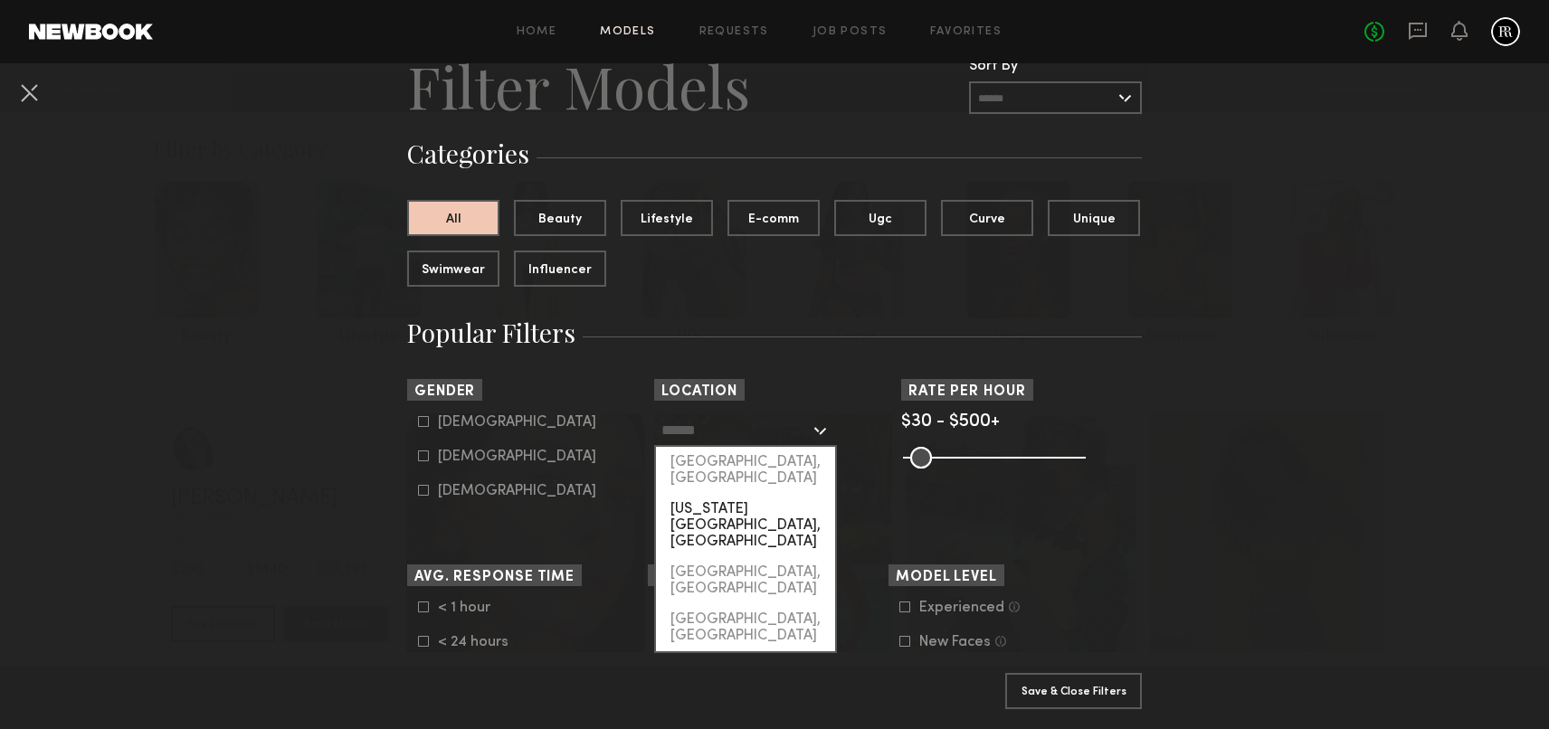
click at [724, 496] on div "[US_STATE][GEOGRAPHIC_DATA], [GEOGRAPHIC_DATA]" at bounding box center [745, 525] width 179 height 63
type input "**********"
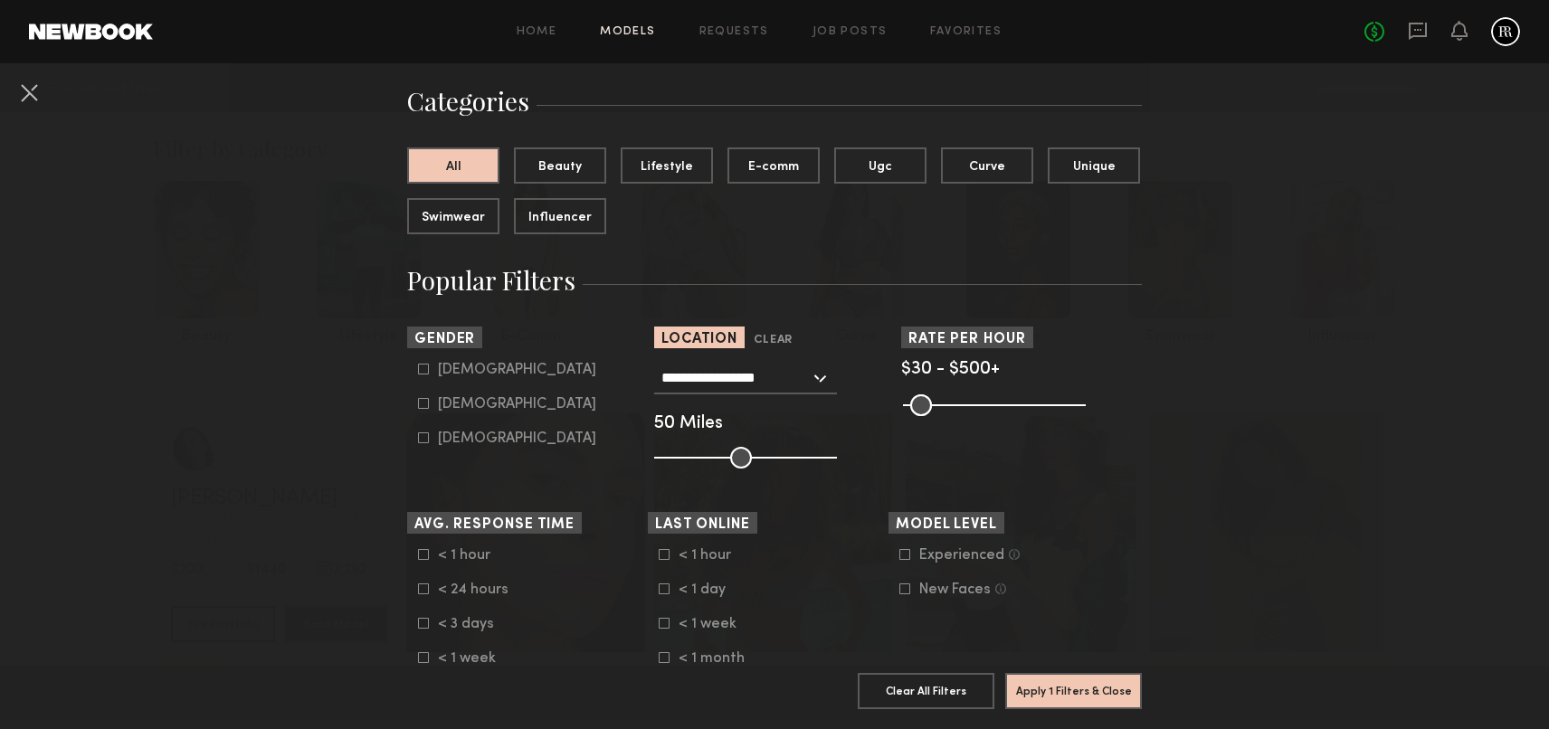
scroll to position [194, 0]
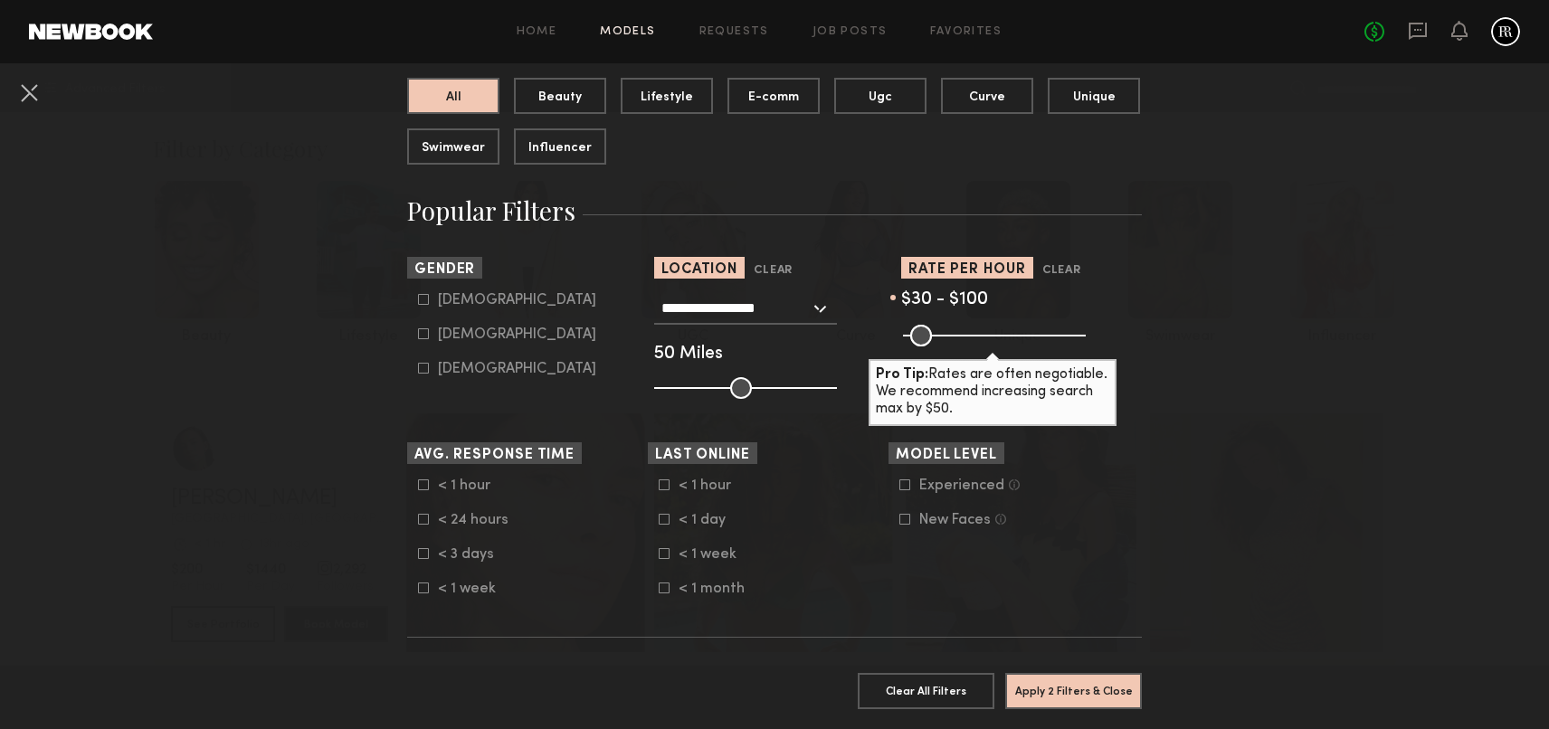
drag, startPoint x: 1044, startPoint y: 340, endPoint x: 937, endPoint y: 343, distance: 106.8
type input "***"
click at [937, 343] on input "range" at bounding box center [994, 336] width 183 height 22
click at [1086, 697] on button "Apply 2 Filters & Close" at bounding box center [1073, 690] width 137 height 36
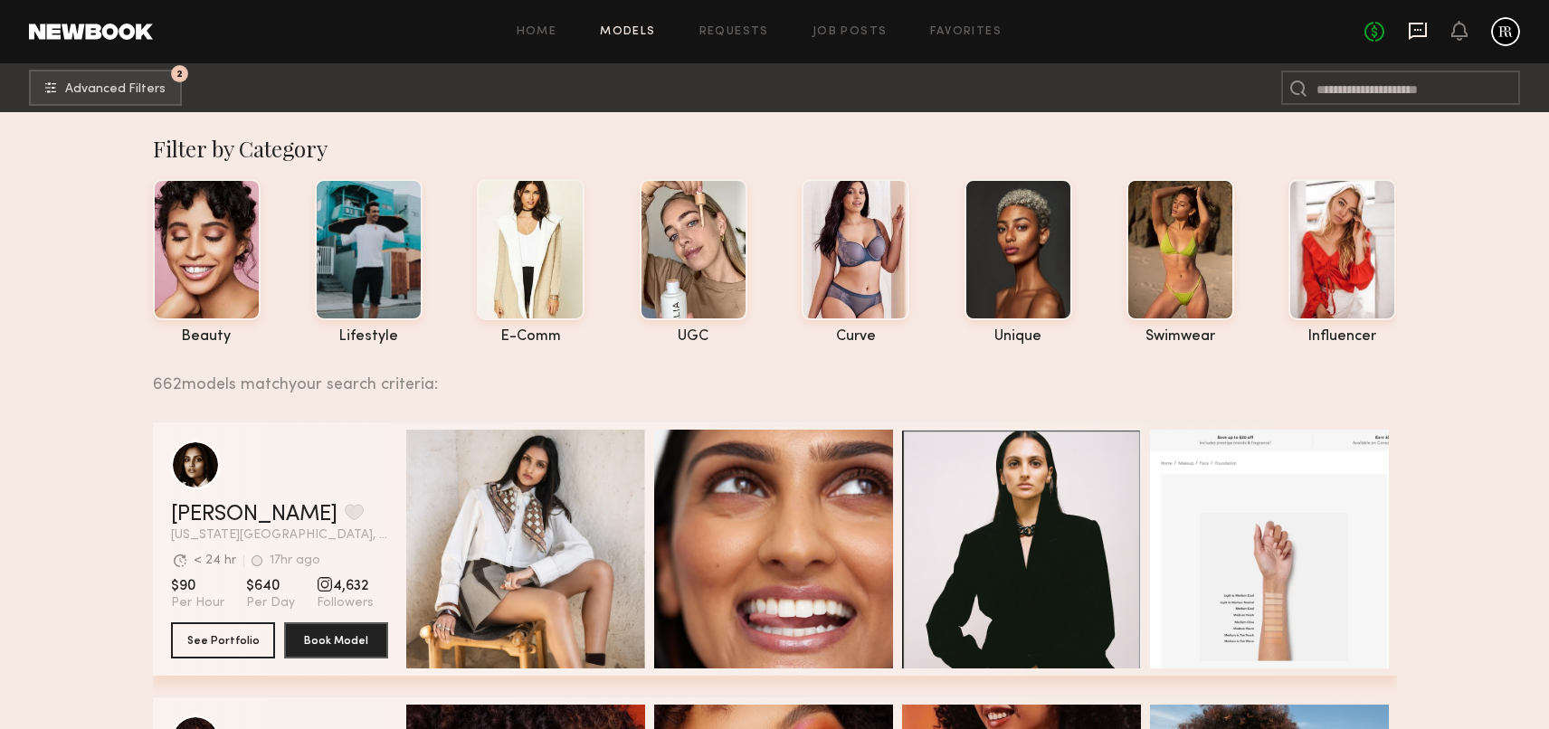
click at [1418, 33] on icon at bounding box center [1418, 31] width 20 height 20
